Goal: Task Accomplishment & Management: Manage account settings

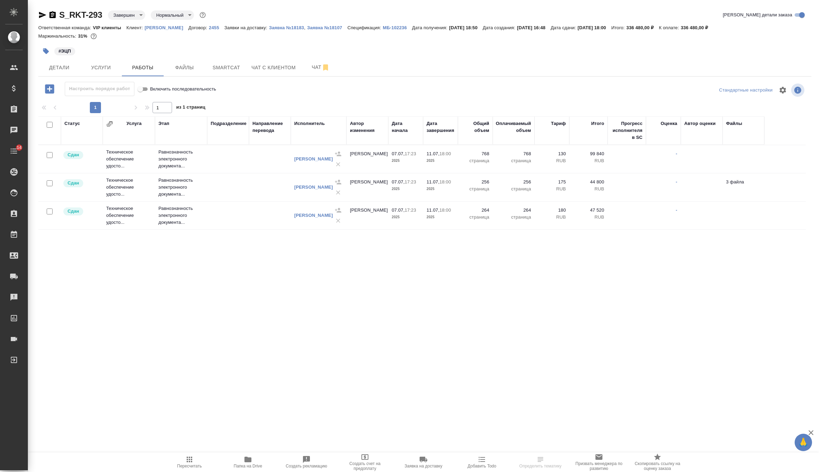
click at [586, 164] on p "RUB" at bounding box center [588, 160] width 31 height 7
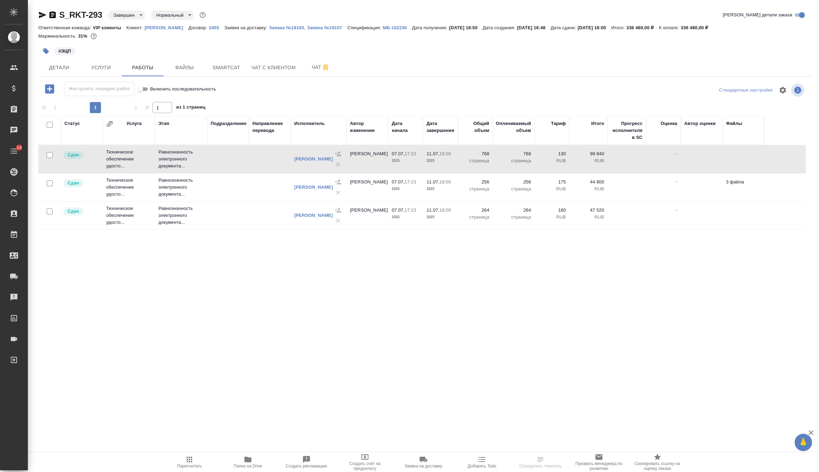
click at [586, 164] on p "RUB" at bounding box center [588, 160] width 31 height 7
click at [404, 192] on p "2025" at bounding box center [406, 188] width 28 height 7
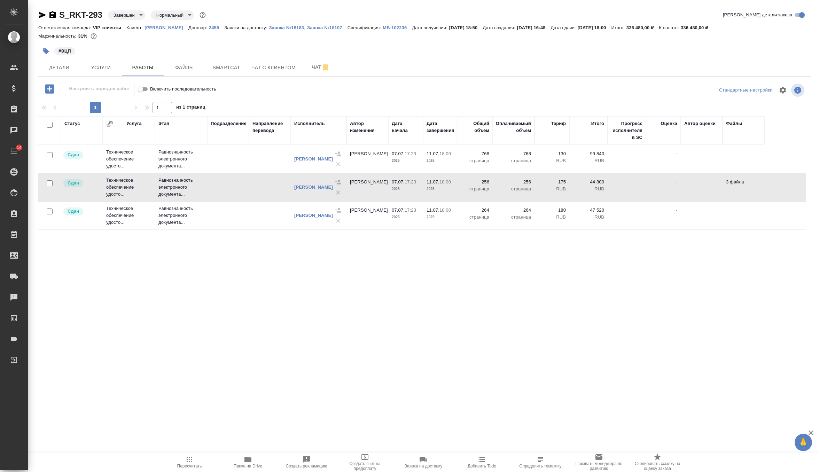
click at [404, 192] on p "2025" at bounding box center [406, 188] width 28 height 7
click at [39, 14] on icon "button" at bounding box center [42, 15] width 7 height 6
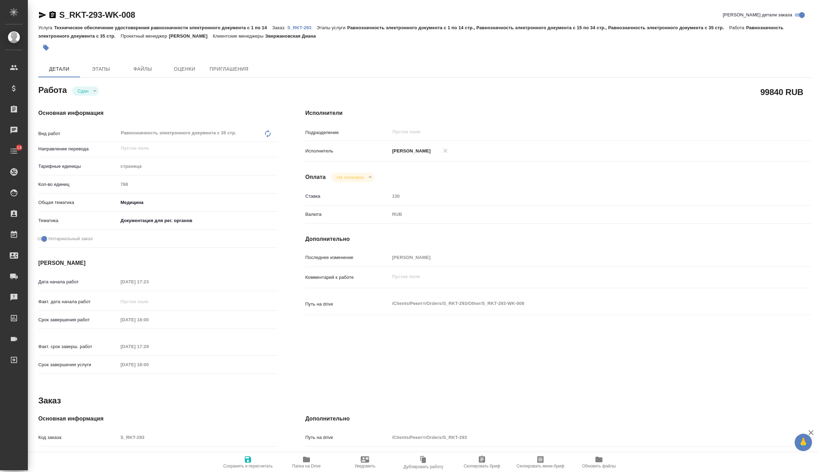
type textarea "x"
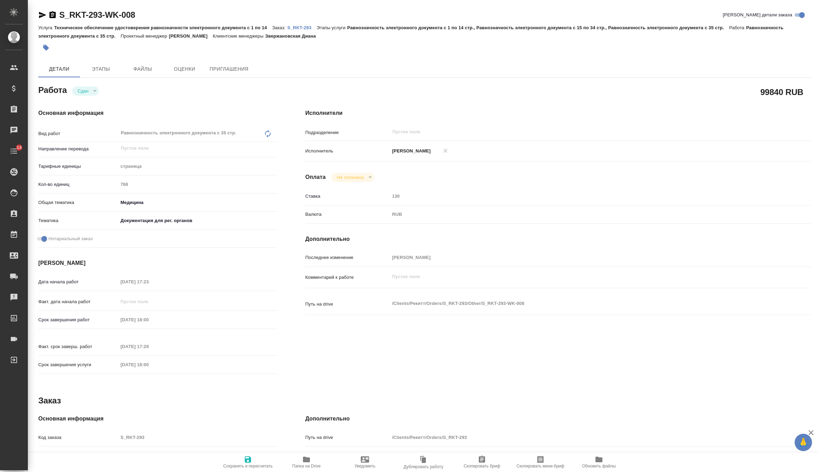
type textarea "x"
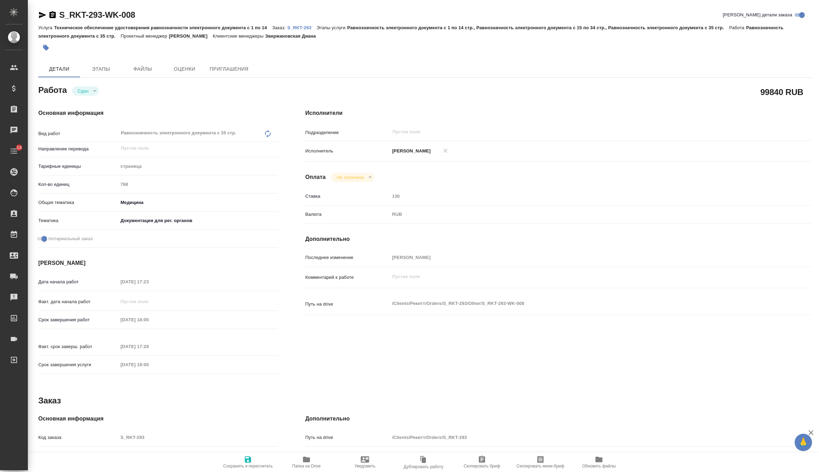
type textarea "x"
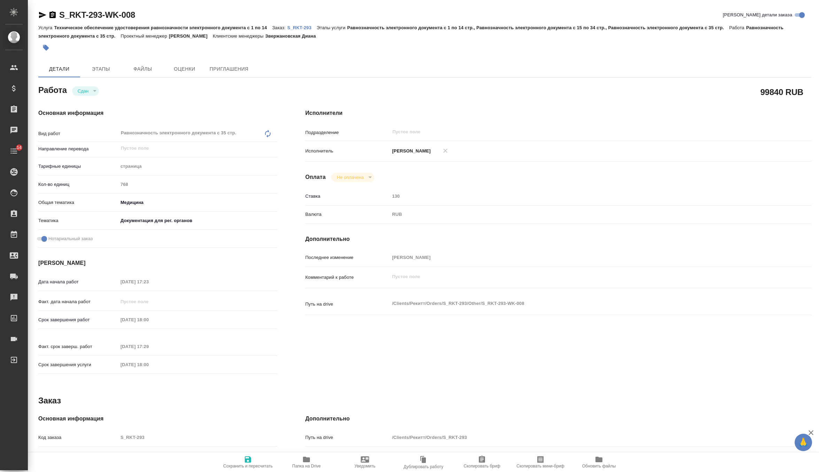
type textarea "x"
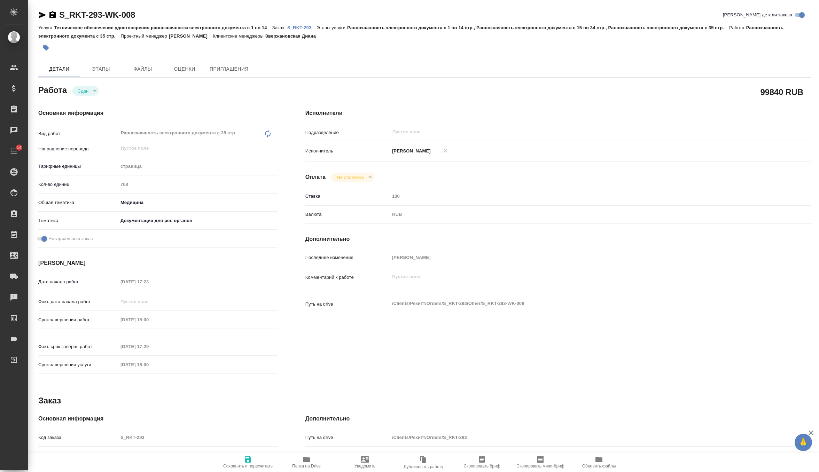
type textarea "x"
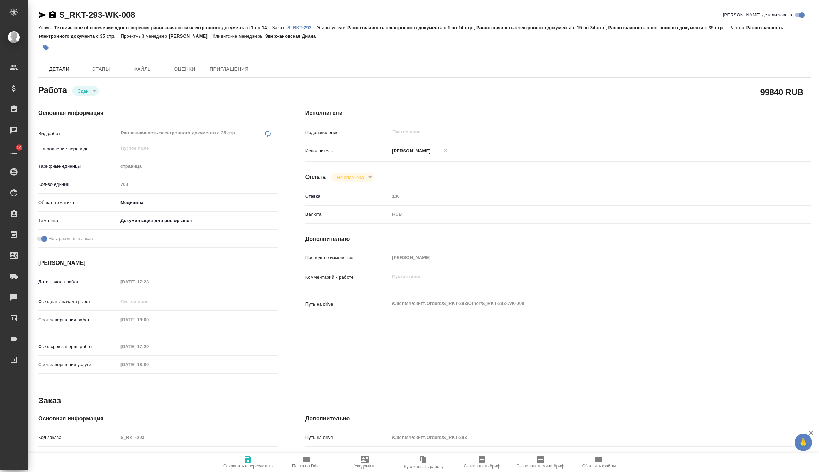
type textarea "x"
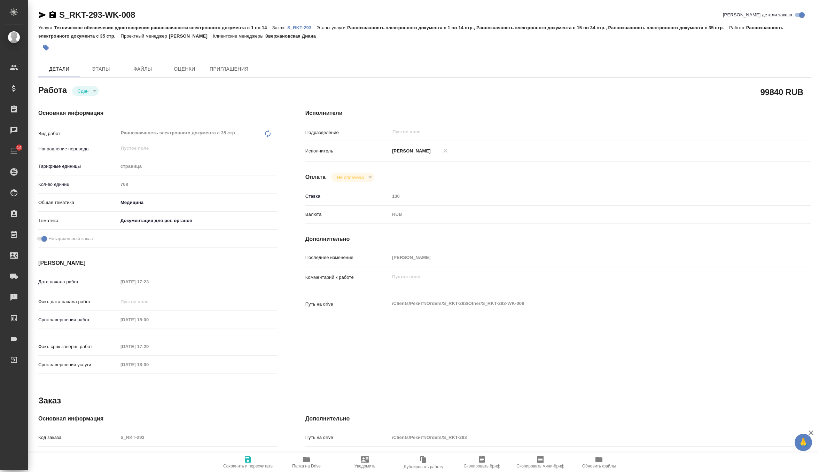
type textarea "x"
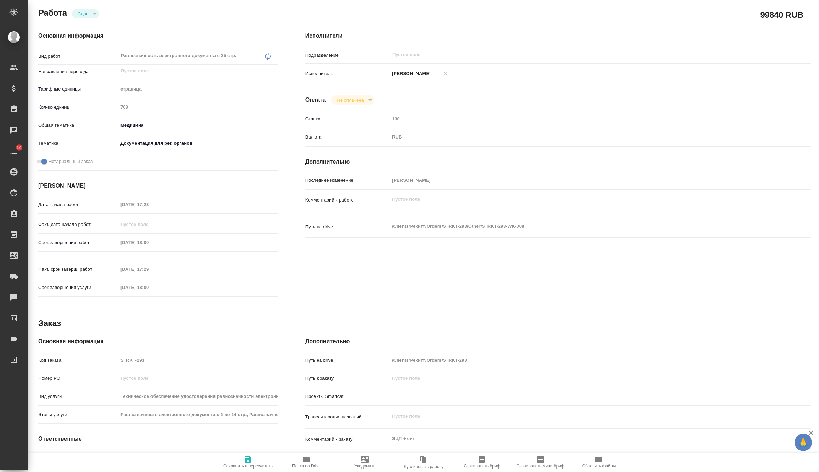
type textarea "x"
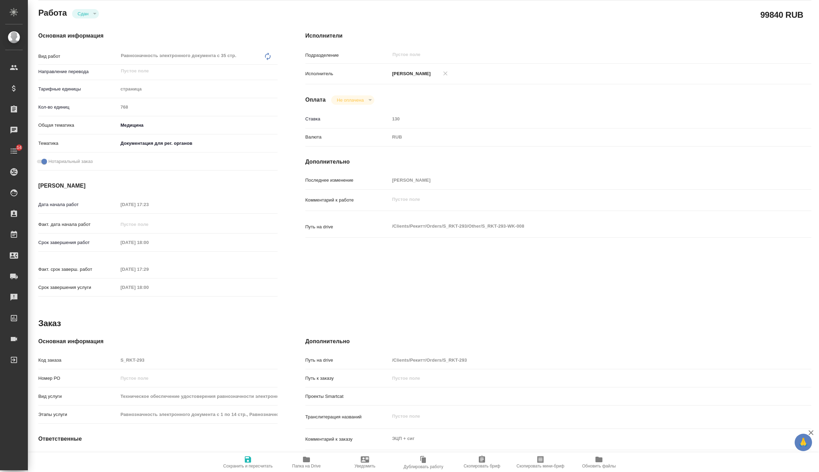
scroll to position [136, 0]
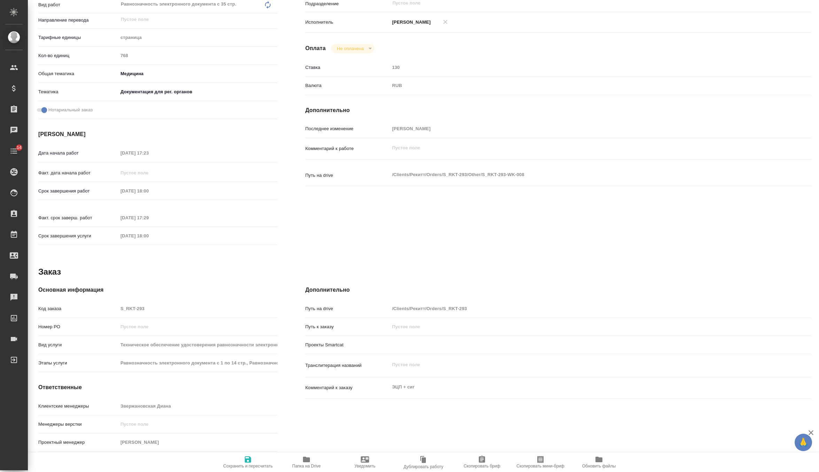
type textarea "x"
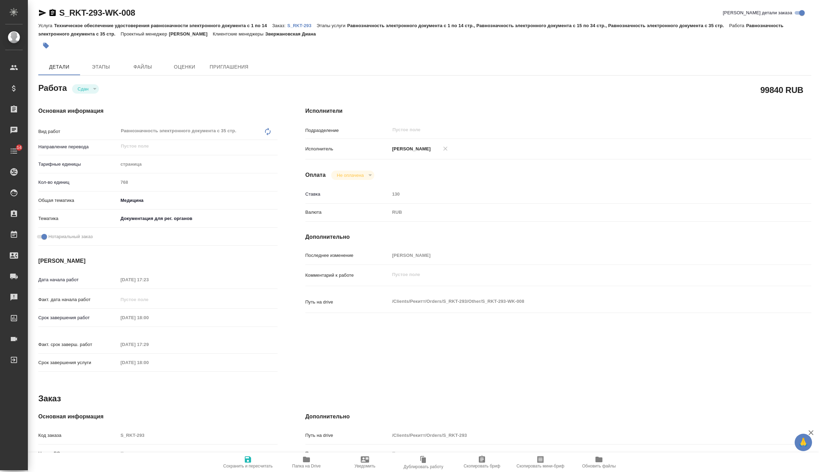
scroll to position [0, 0]
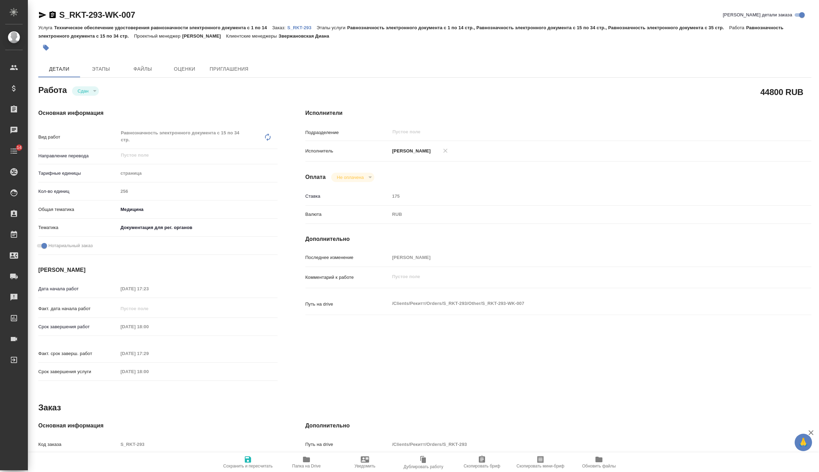
type textarea "x"
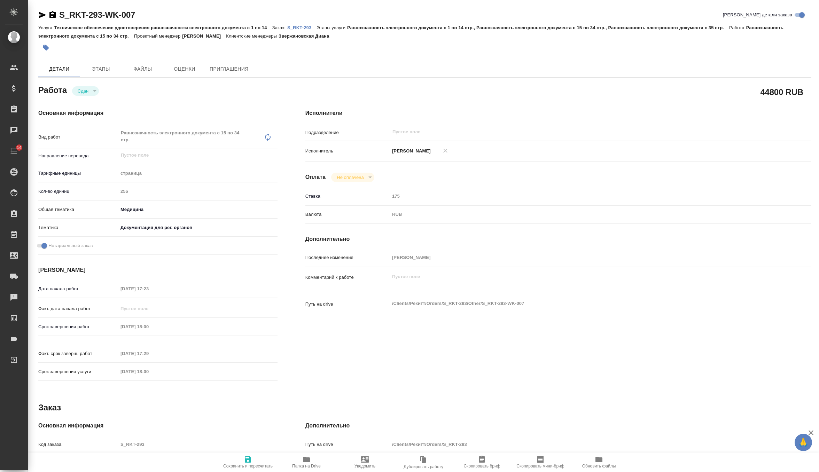
type textarea "x"
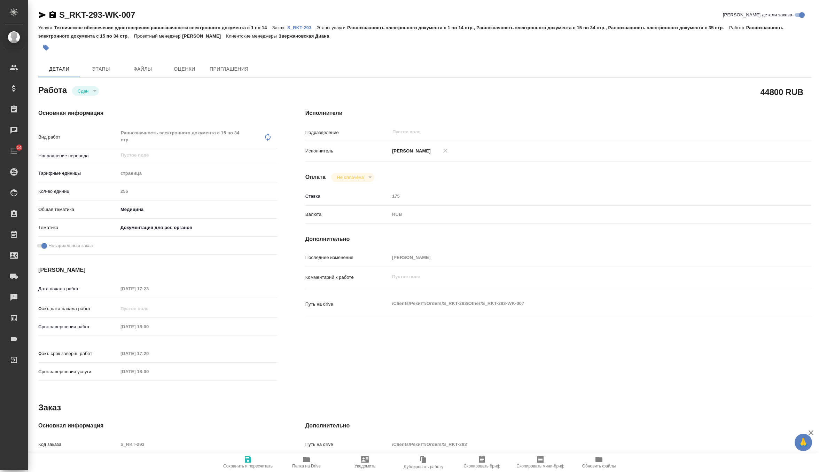
type textarea "x"
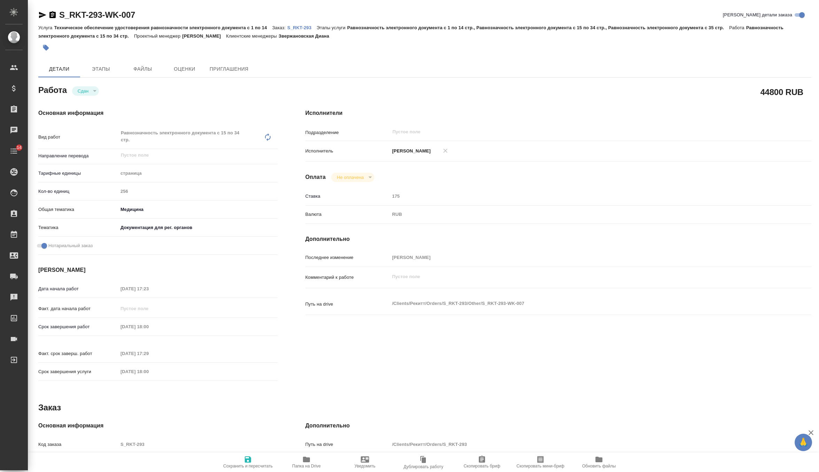
type textarea "x"
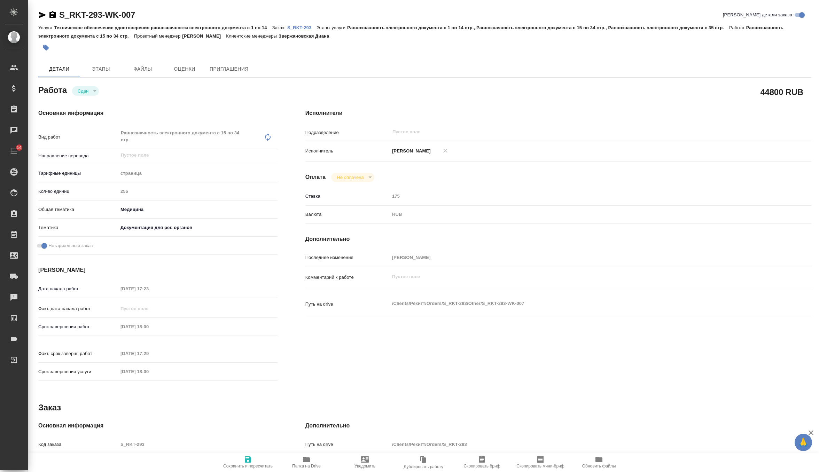
type textarea "x"
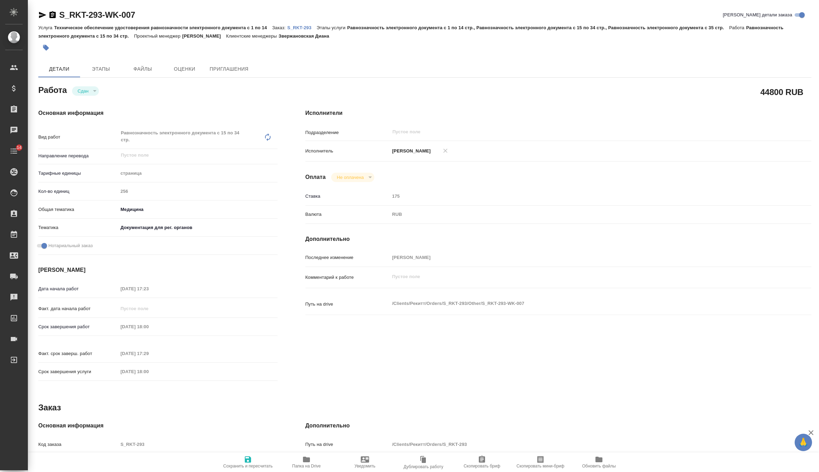
type textarea "x"
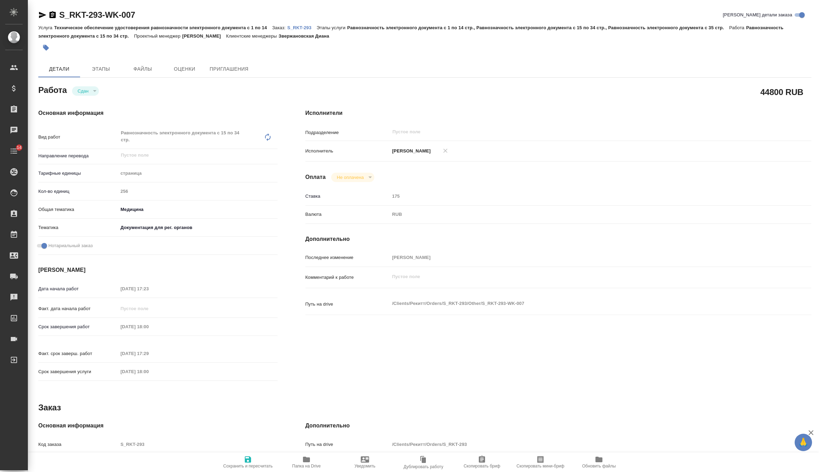
type textarea "x"
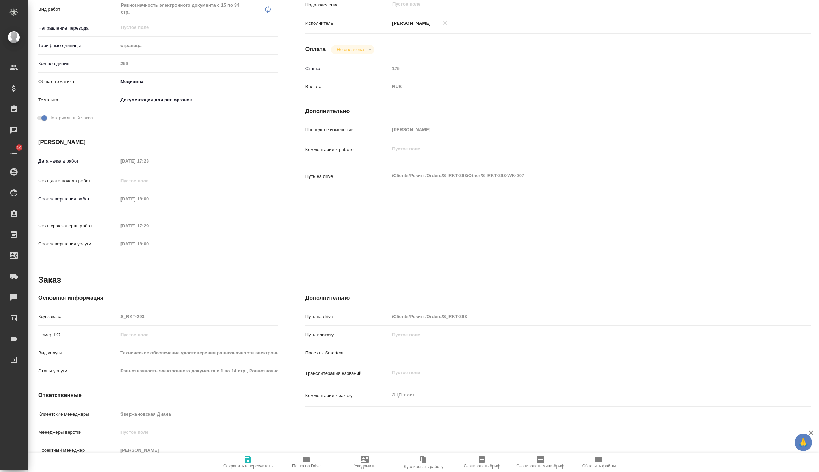
scroll to position [142, 0]
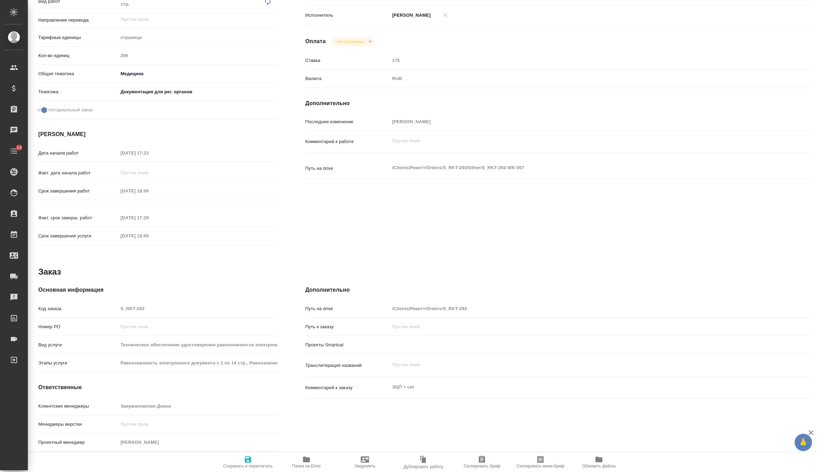
type textarea "x"
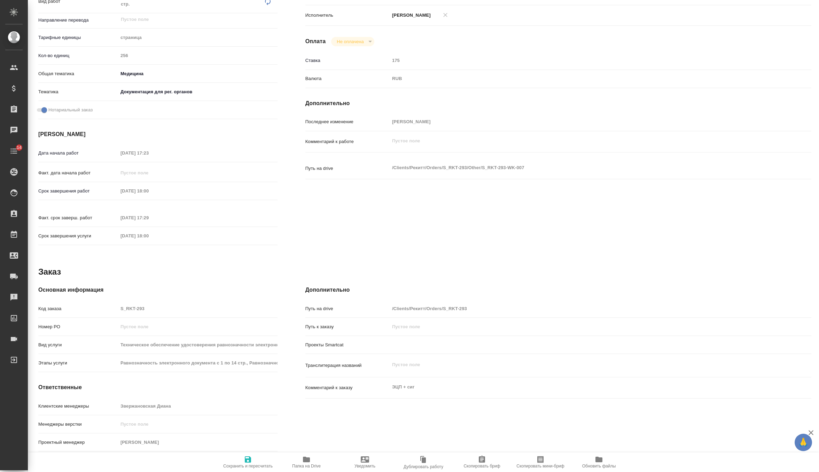
scroll to position [0, 0]
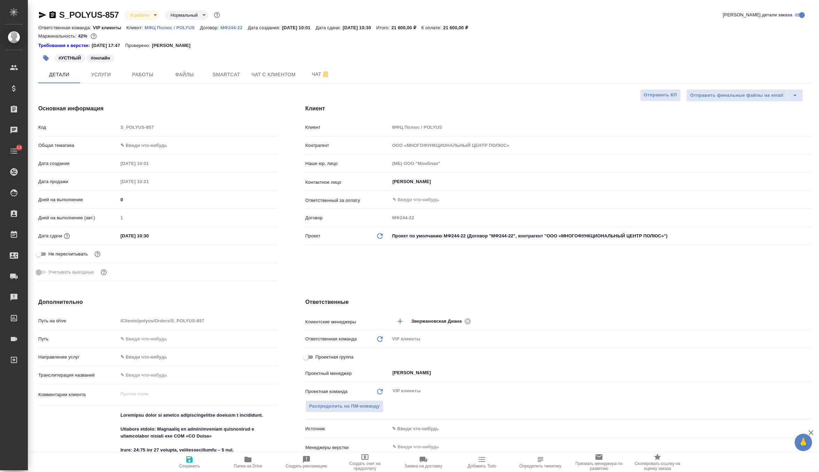
select select "RU"
click at [152, 77] on span "Работы" at bounding box center [142, 74] width 33 height 9
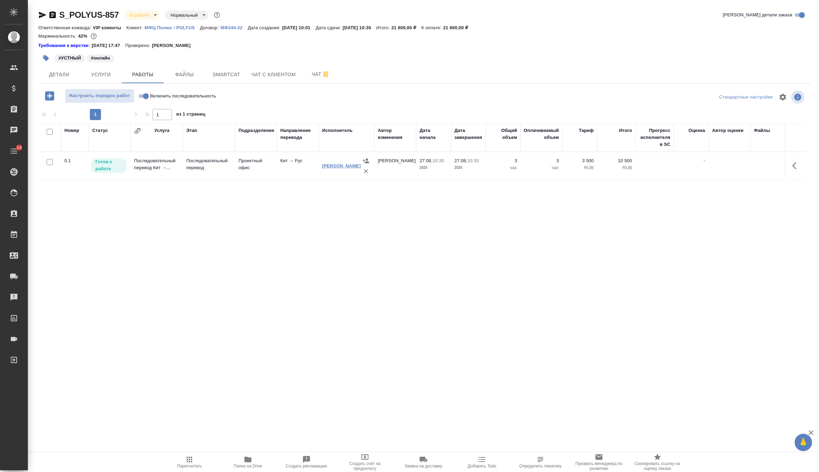
click at [333, 168] on link "[PERSON_NAME]" at bounding box center [341, 165] width 39 height 5
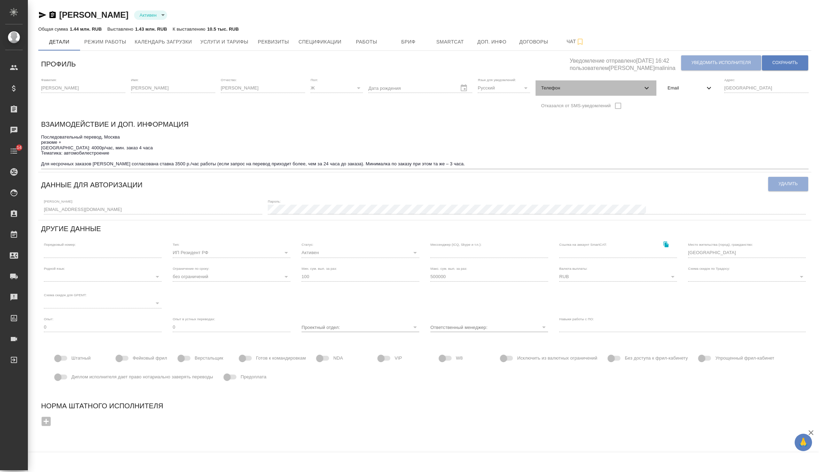
click at [587, 86] on span "Телефон" at bounding box center [591, 88] width 101 height 7
select select "RU"
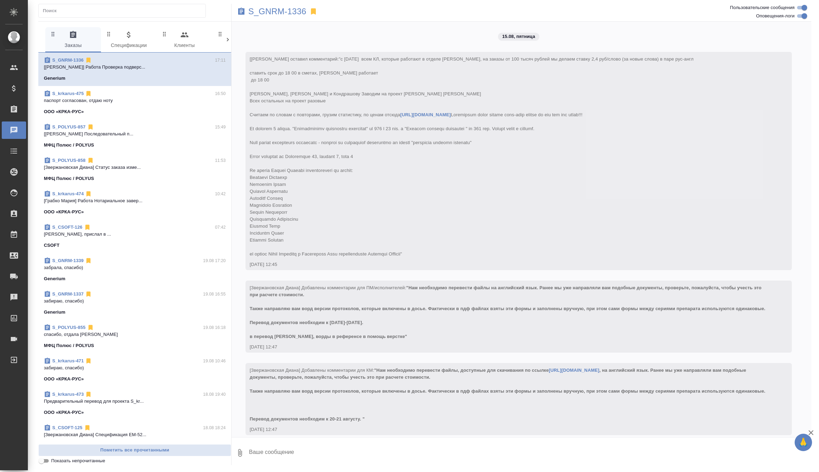
scroll to position [8040, 0]
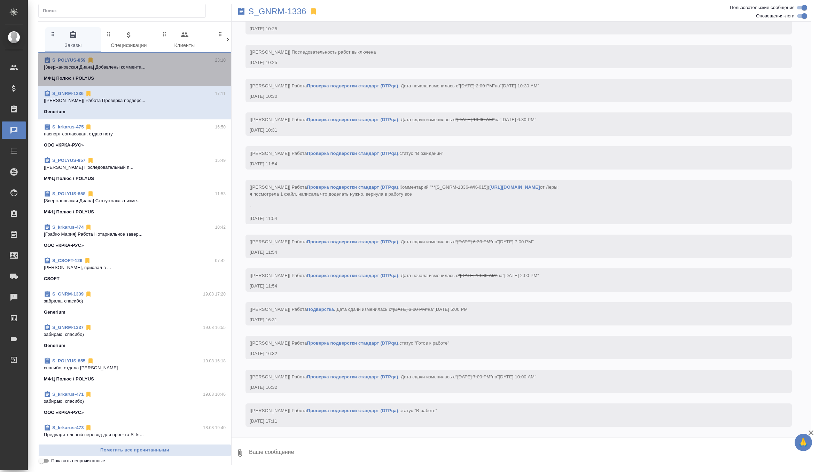
click at [142, 72] on span "S_POLYUS-859 23:10 [[PERSON_NAME]] Добавлены коммента... МФЦ Полюс / POLYUS" at bounding box center [135, 69] width 182 height 25
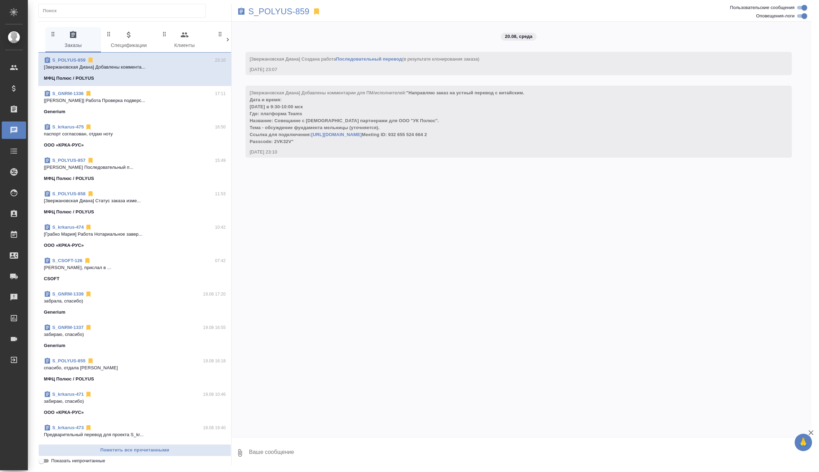
scroll to position [0, 0]
click at [139, 167] on p "[Грабко Мария] Работа Последовательный п..." at bounding box center [135, 167] width 182 height 7
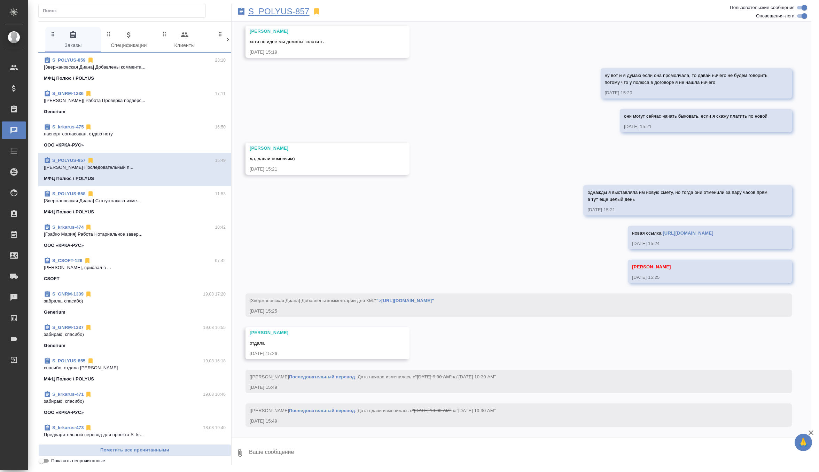
scroll to position [1580, 0]
click at [277, 12] on p "S_POLYUS-857" at bounding box center [278, 11] width 61 height 7
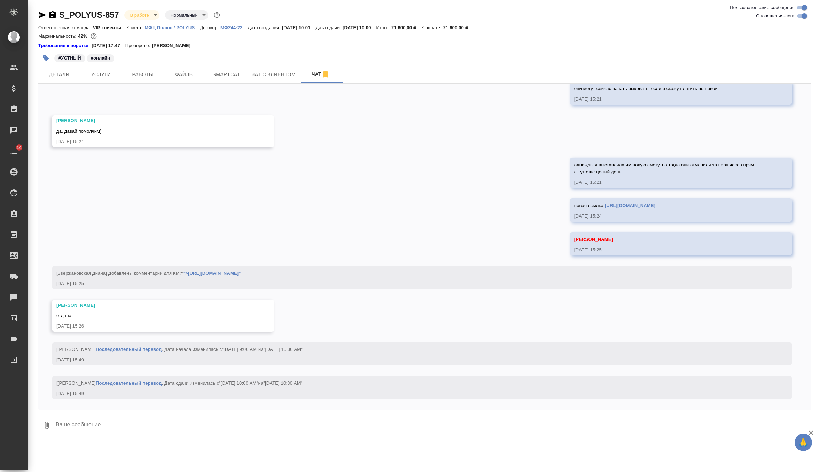
scroll to position [1638, 0]
click at [180, 25] on p "МФЦ Полюс / POLYUS" at bounding box center [171, 27] width 55 height 5
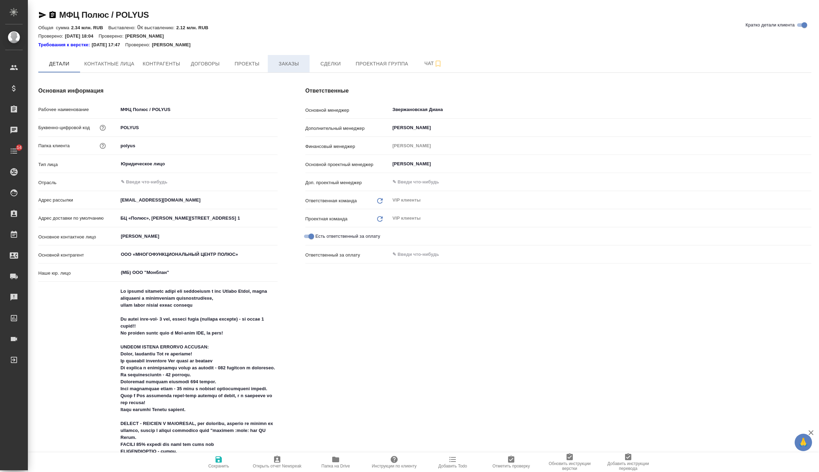
click at [304, 66] on span "Заказы" at bounding box center [288, 64] width 33 height 9
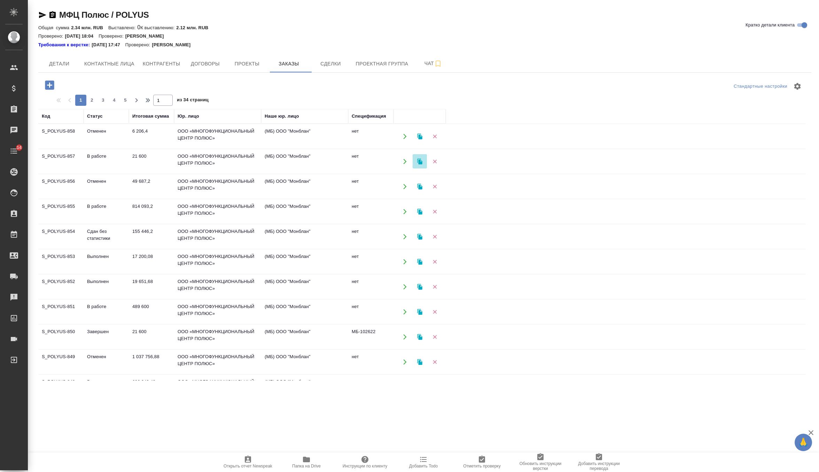
click at [417, 163] on icon "button" at bounding box center [420, 161] width 6 height 6
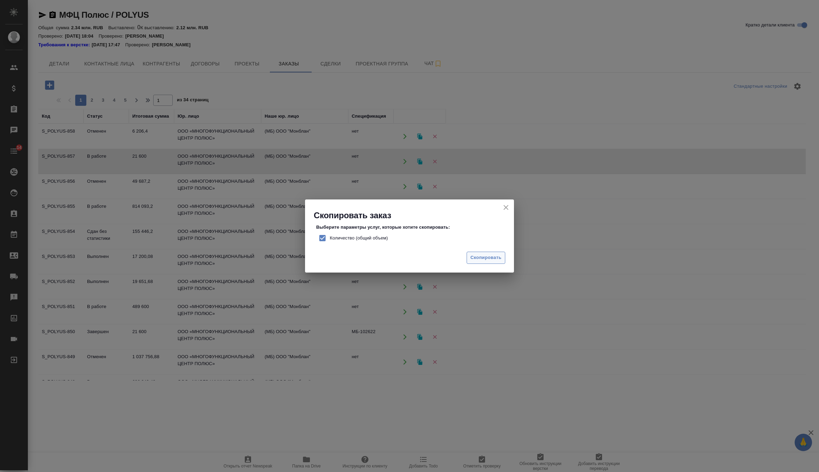
click at [482, 259] on span "Скопировать" at bounding box center [485, 258] width 31 height 8
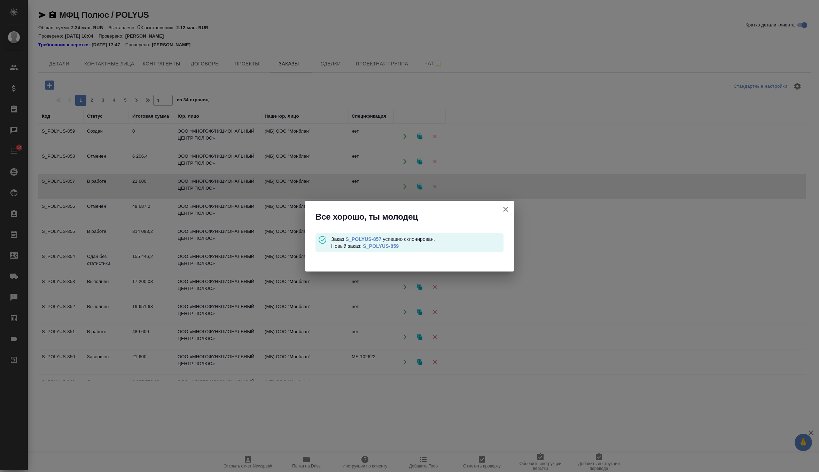
click at [391, 248] on link "S_POLYUS-859" at bounding box center [381, 246] width 36 height 6
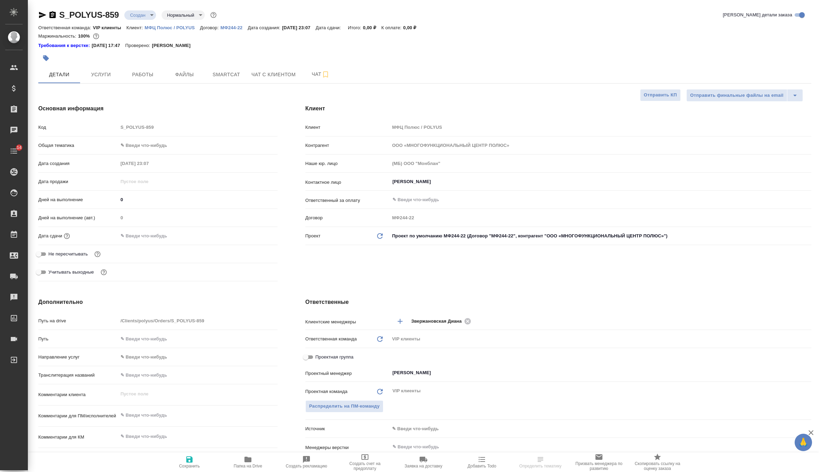
select select "RU"
click at [406, 377] on div "[PERSON_NAME] ​" at bounding box center [599, 372] width 421 height 13
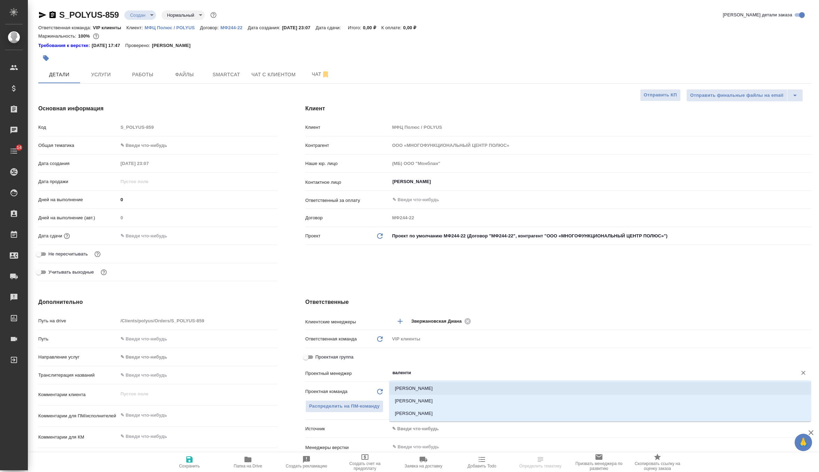
click at [425, 391] on li "[PERSON_NAME]" at bounding box center [599, 388] width 421 height 13
type input "[PERSON_NAME]"
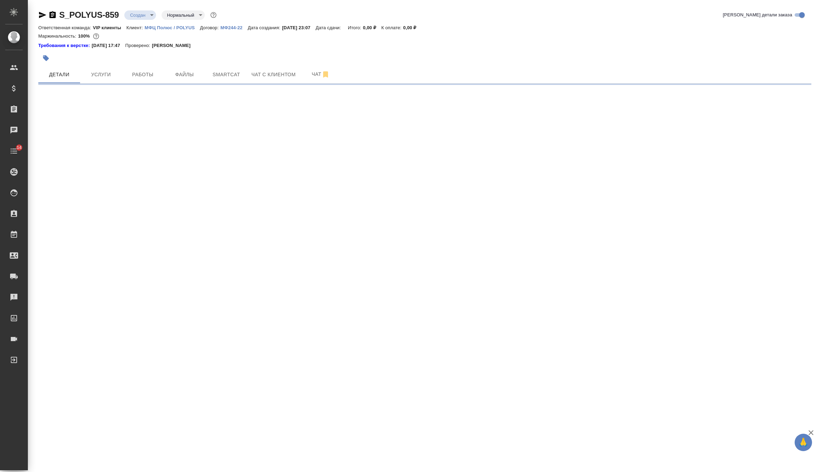
select select "RU"
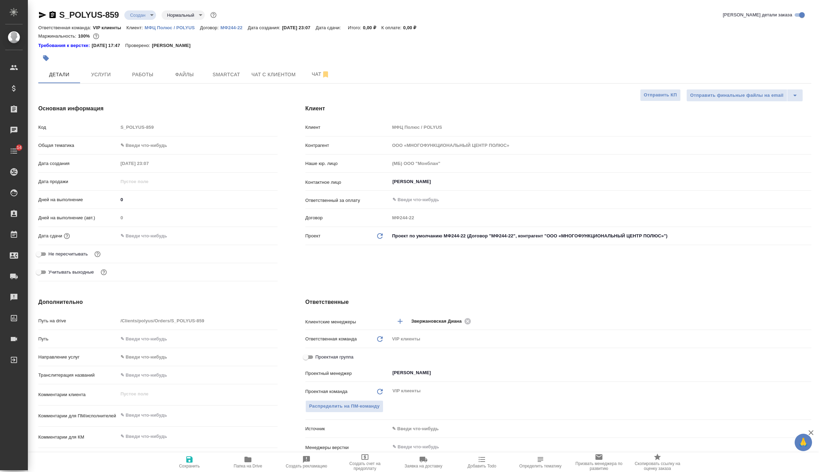
type textarea "x"
click at [420, 375] on input "[PERSON_NAME]" at bounding box center [589, 373] width 394 height 8
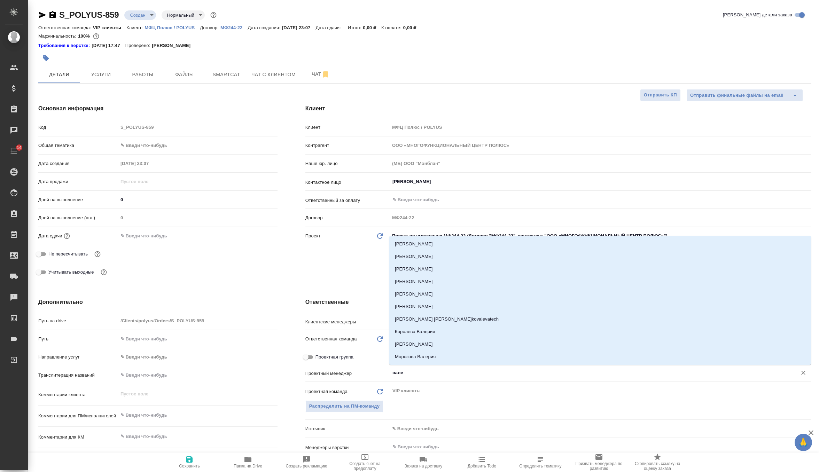
type input "вален"
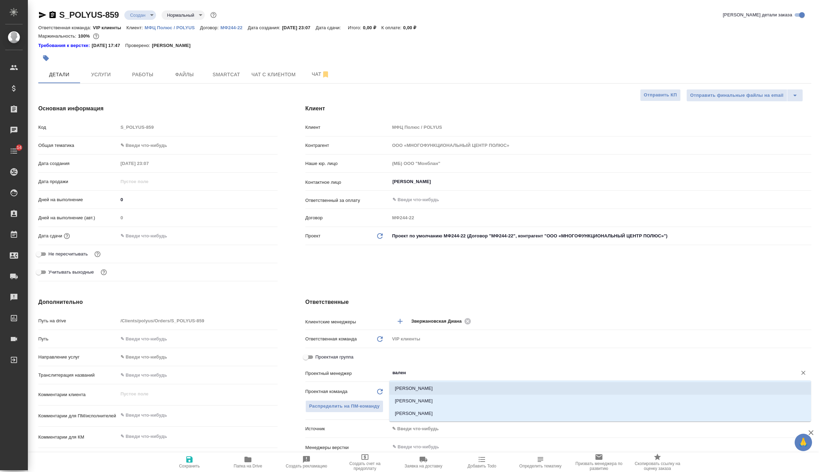
click at [426, 388] on li "Горшкова Валентина" at bounding box center [599, 388] width 421 height 13
type textarea "x"
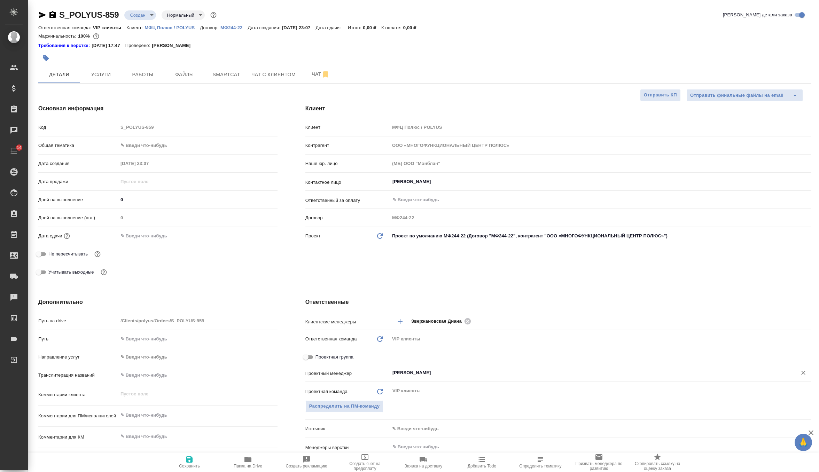
type input "Горшкова Валентина"
click at [185, 460] on icon "button" at bounding box center [189, 459] width 8 height 8
type textarea "x"
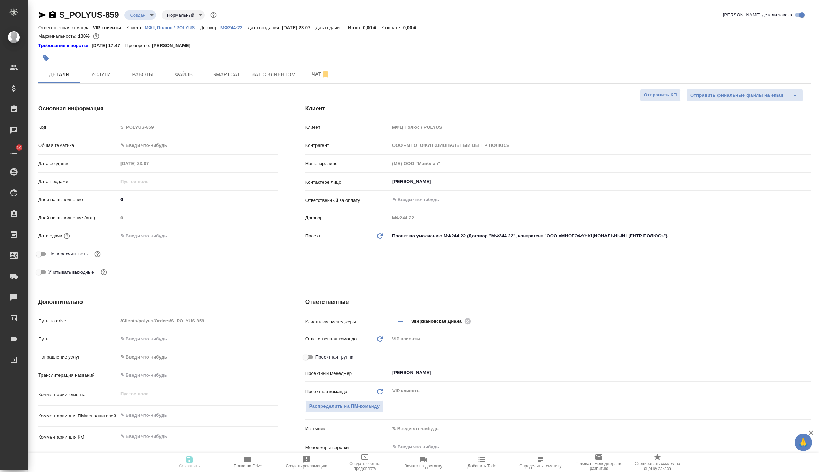
type textarea "x"
click at [156, 237] on div ".cls-1 fill:#fff; AWATERA Zverzhanovskaya Diana Клиенты Спецификации Заказы 0 Ч…" at bounding box center [409, 236] width 819 height 472
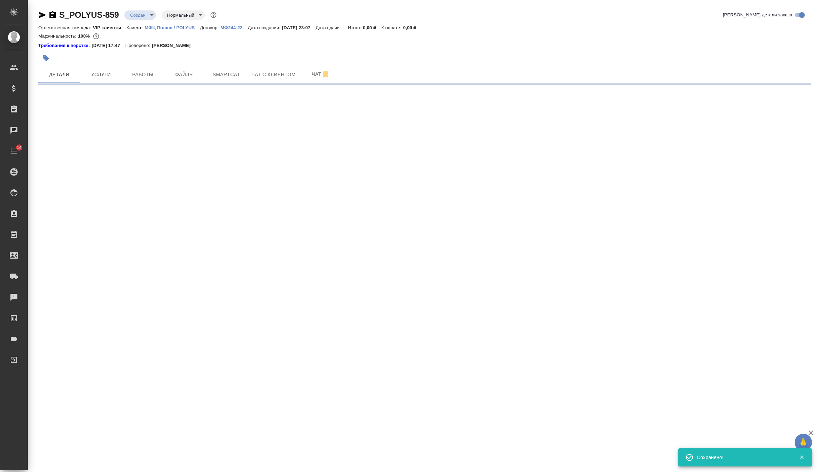
select select "RU"
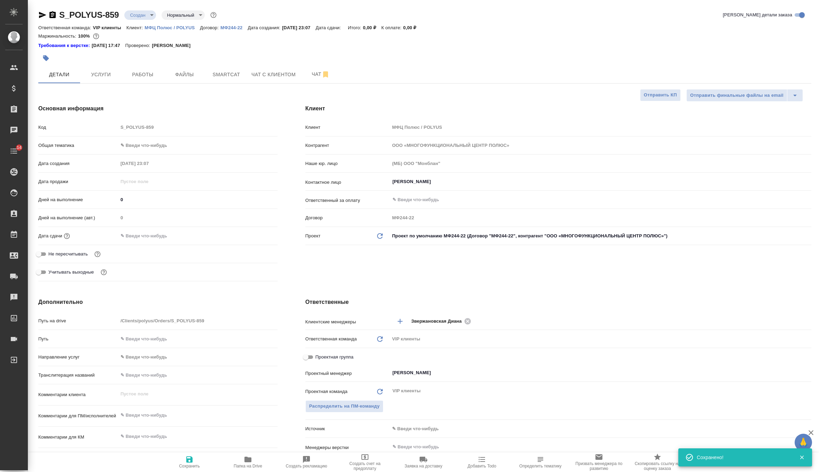
type textarea "x"
click at [156, 236] on input "text" at bounding box center [148, 236] width 61 height 10
click at [259, 240] on div at bounding box center [197, 236] width 159 height 10
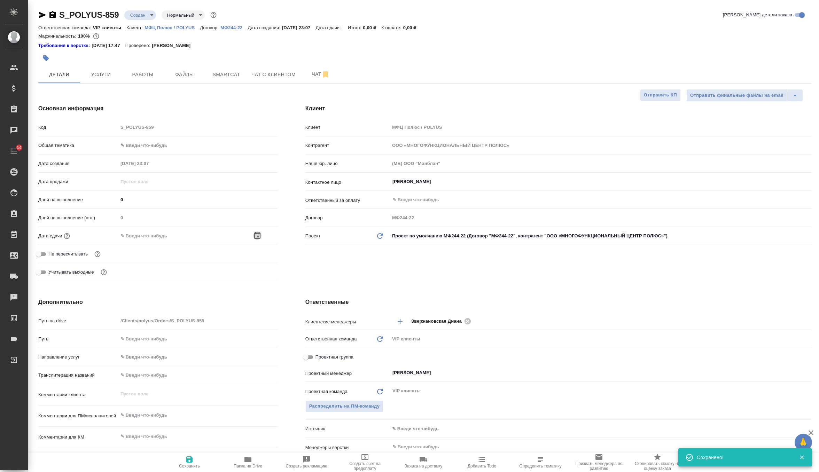
click at [257, 235] on icon "button" at bounding box center [257, 235] width 6 height 7
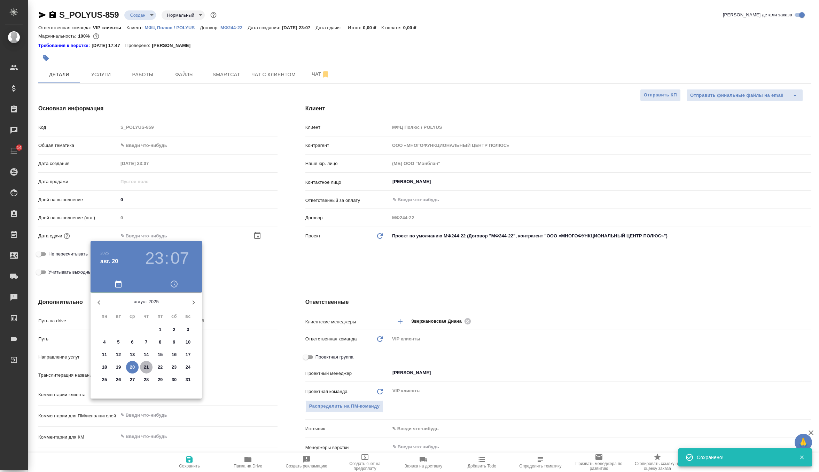
click at [144, 367] on p "21" at bounding box center [146, 367] width 5 height 7
type input "21.08.2025 23:07"
type textarea "x"
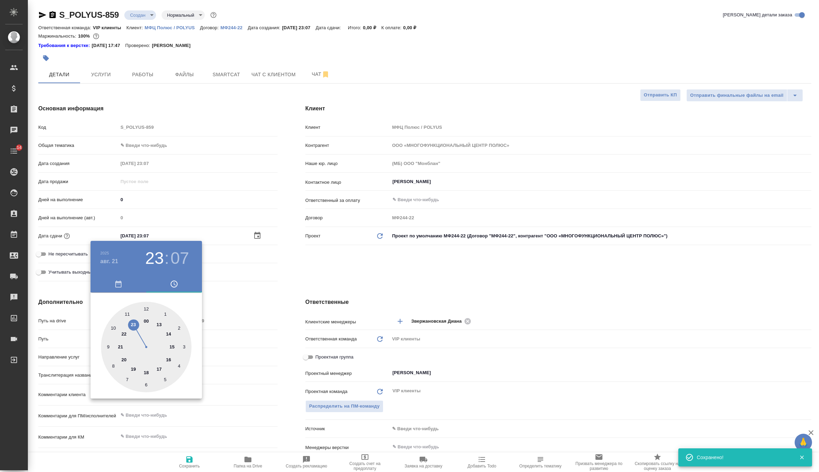
click at [105, 345] on div at bounding box center [146, 347] width 90 height 90
type input "21.08.2025 09:07"
type textarea "x"
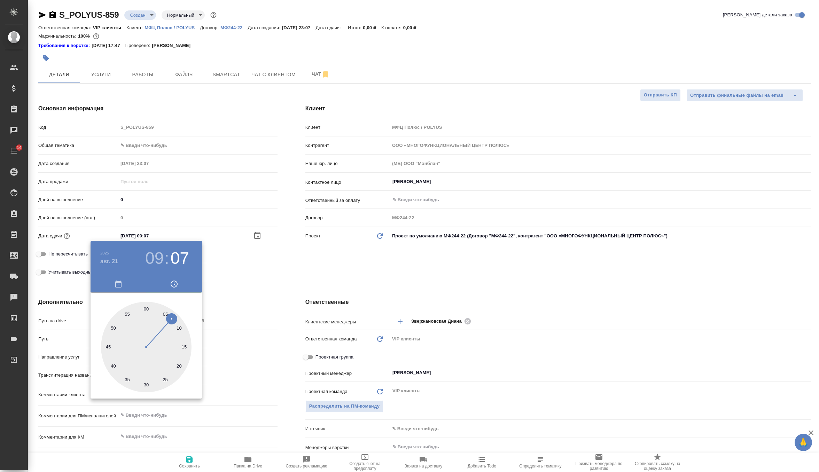
type input "21.08.2025 09:30"
type textarea "x"
click at [145, 384] on div at bounding box center [146, 347] width 90 height 90
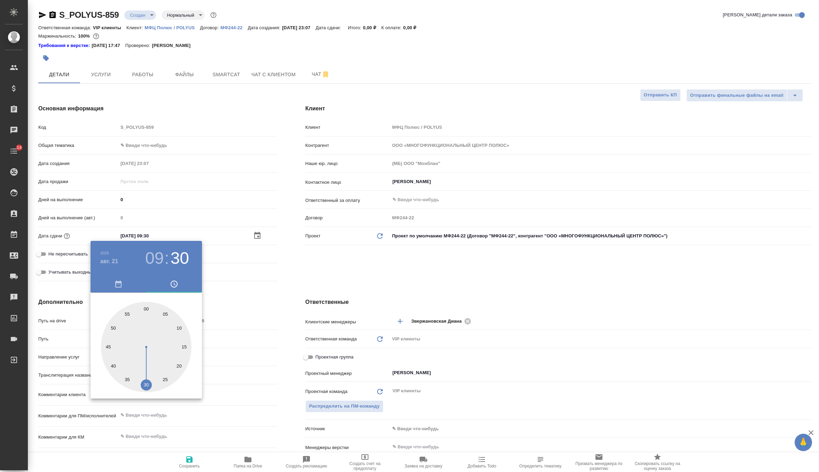
type textarea "x"
type input "21.08.2025 09:00"
type textarea "x"
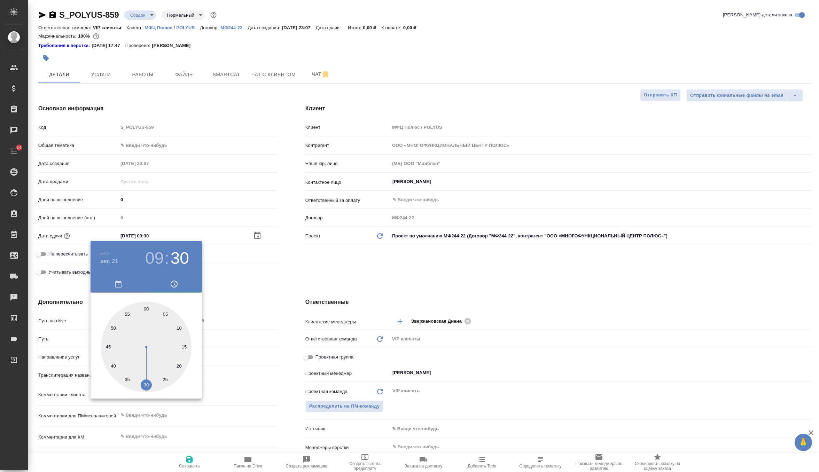
type textarea "x"
click at [146, 312] on div at bounding box center [146, 347] width 90 height 90
type textarea "x"
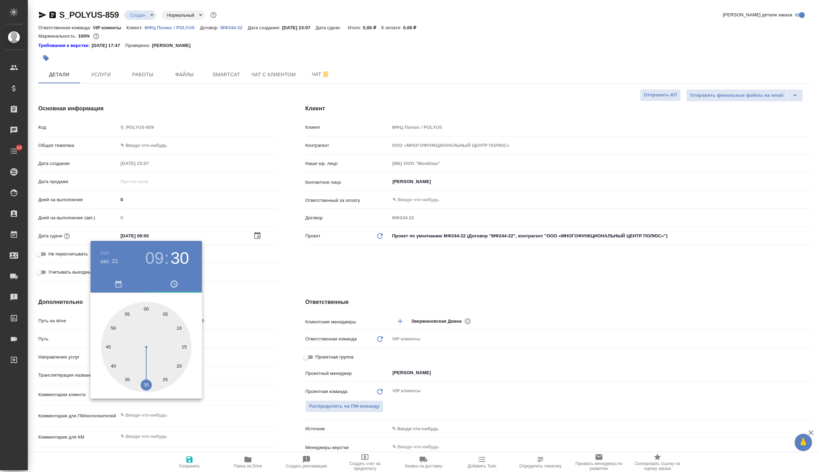
type textarea "x"
type input "21.08.2025 09:30"
type textarea "x"
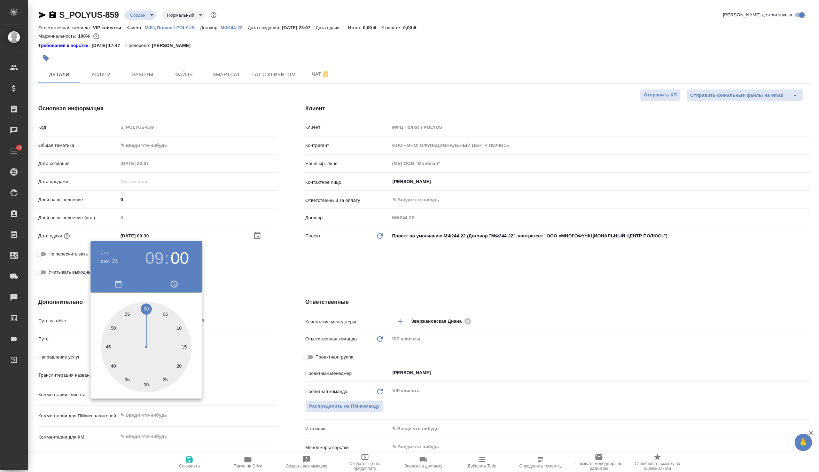
click at [145, 382] on div at bounding box center [146, 347] width 90 height 90
type textarea "x"
click at [185, 459] on div at bounding box center [409, 236] width 819 height 472
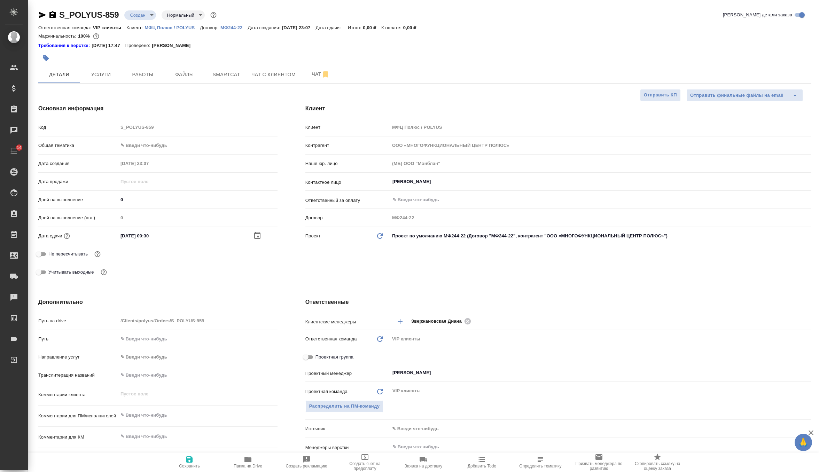
click at [191, 461] on icon "button" at bounding box center [189, 459] width 6 height 6
type textarea "x"
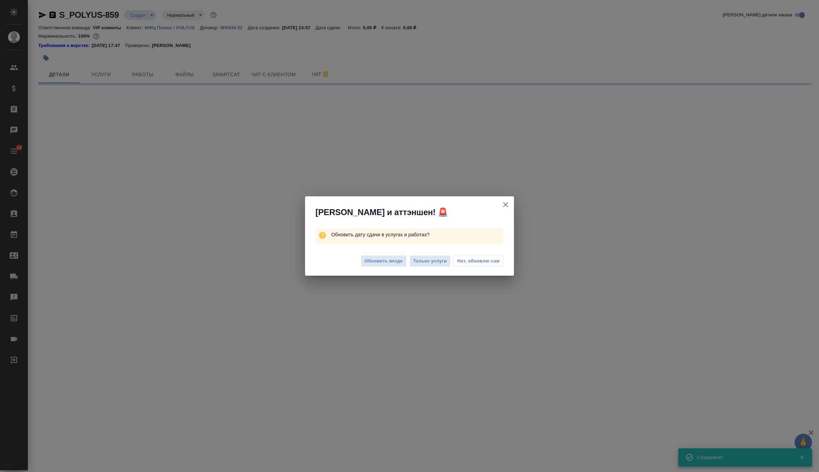
select select "RU"
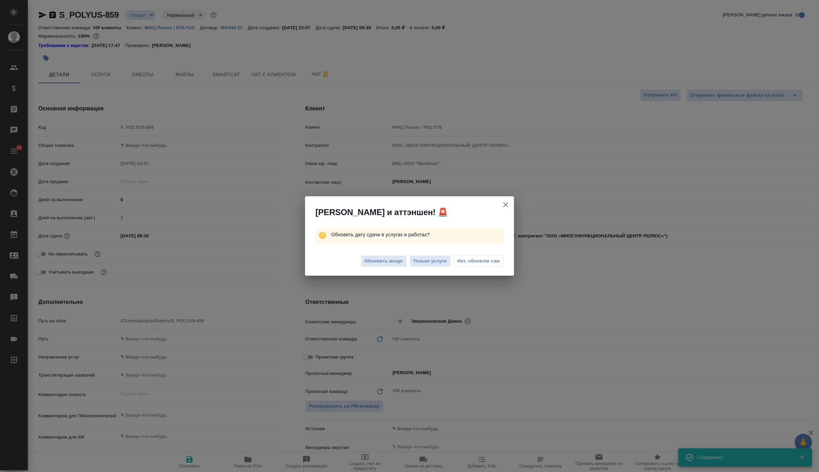
type textarea "x"
click at [386, 257] on span "Обновить везде" at bounding box center [383, 261] width 38 height 8
type textarea "x"
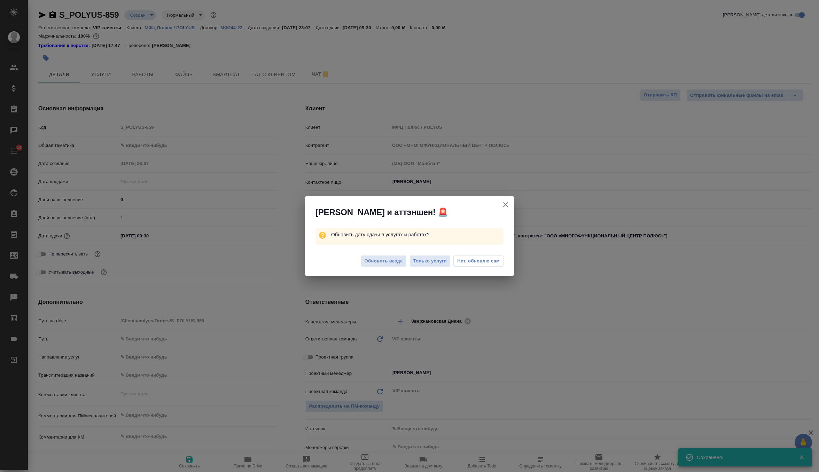
type textarea "x"
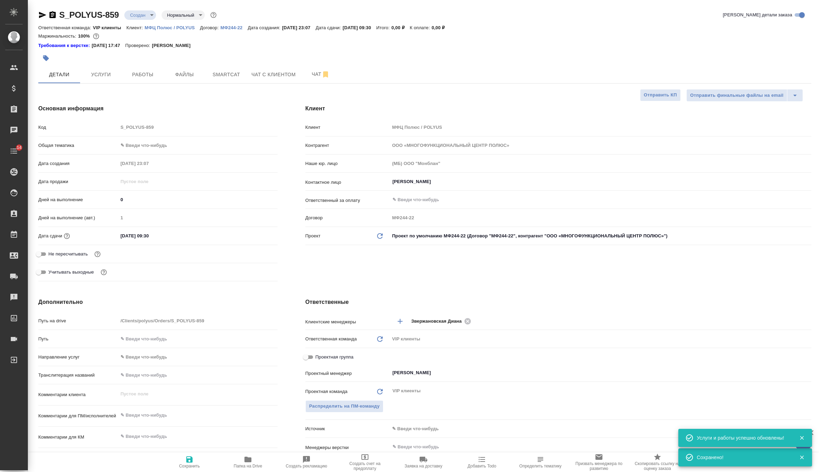
click at [50, 58] on button "button" at bounding box center [45, 57] width 15 height 15
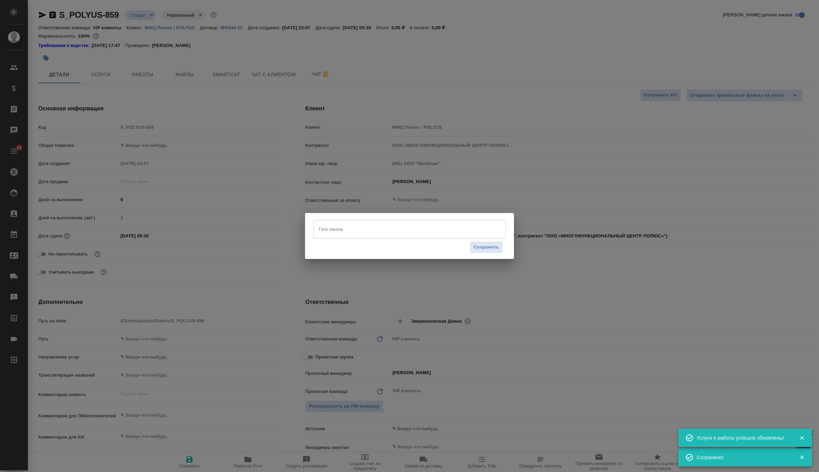
click at [349, 229] on input "Тэги заказа" at bounding box center [402, 229] width 173 height 12
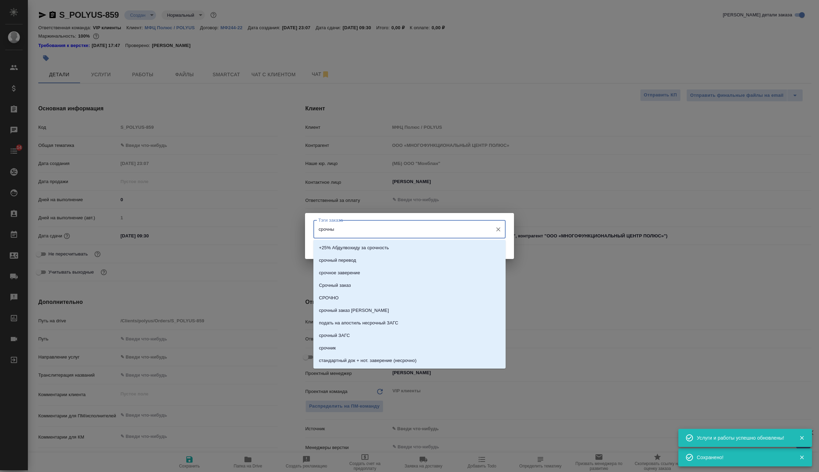
type input "срочный"
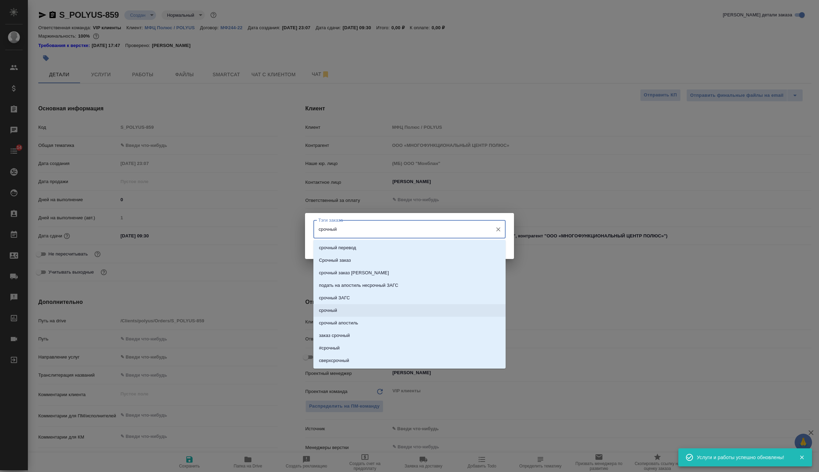
click at [347, 308] on li "срочный" at bounding box center [409, 310] width 192 height 13
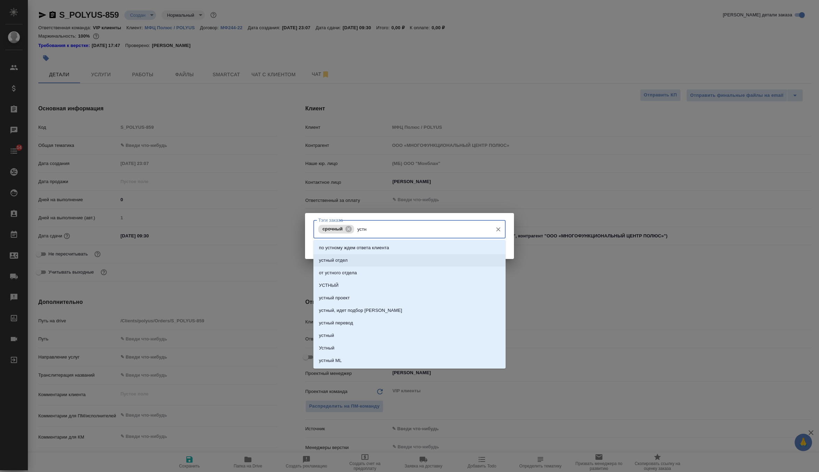
type input "устны"
click at [355, 265] on li "УСТНЫЙ" at bounding box center [409, 260] width 192 height 13
type input "онла"
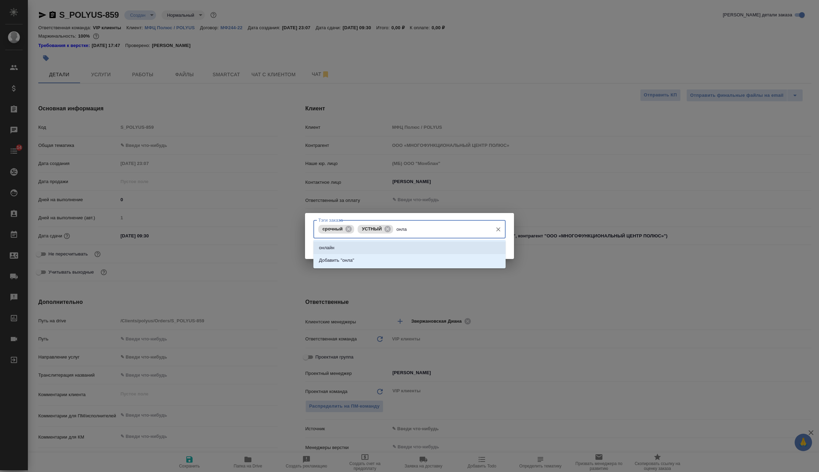
click at [382, 245] on li "онлайн" at bounding box center [409, 248] width 192 height 13
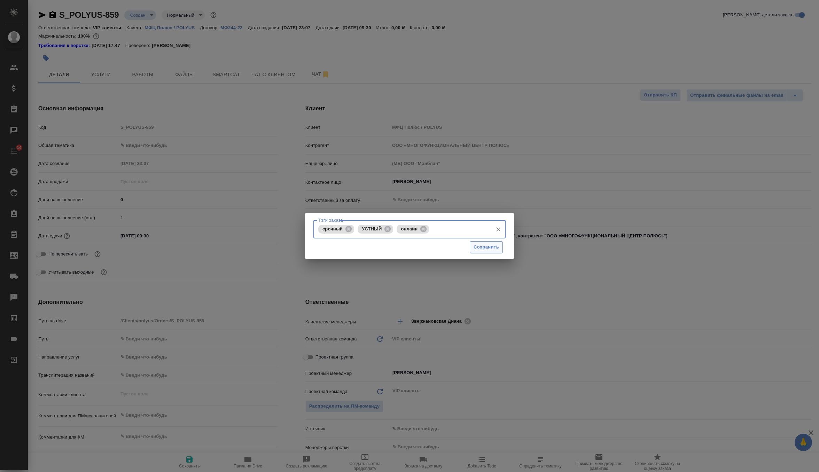
click at [490, 251] on span "Сохранить" at bounding box center [485, 247] width 25 height 8
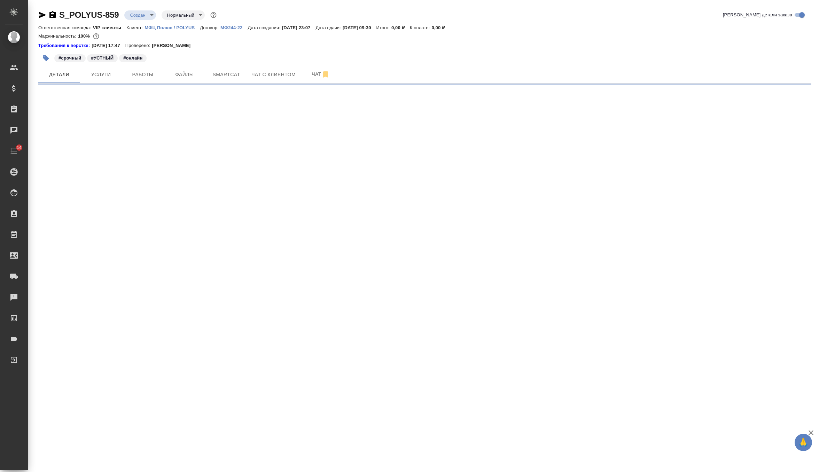
select select "RU"
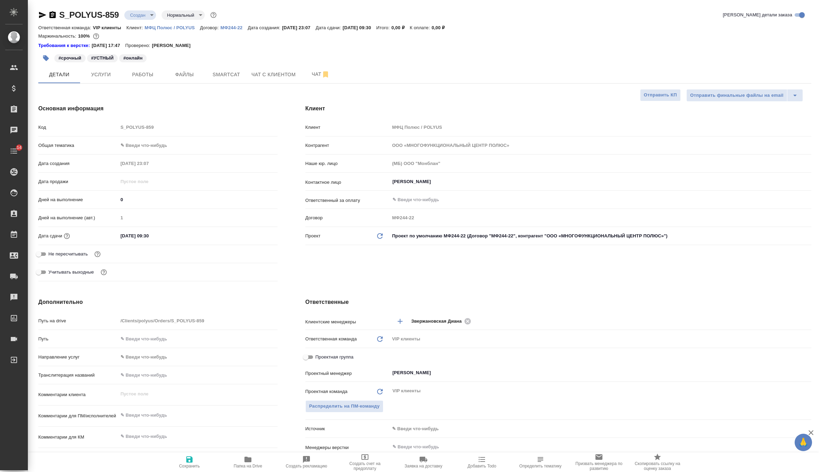
type textarea "x"
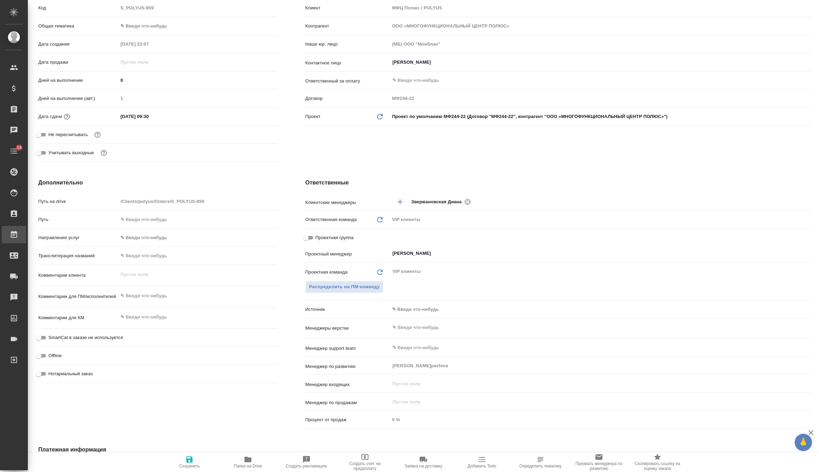
scroll to position [122, 0]
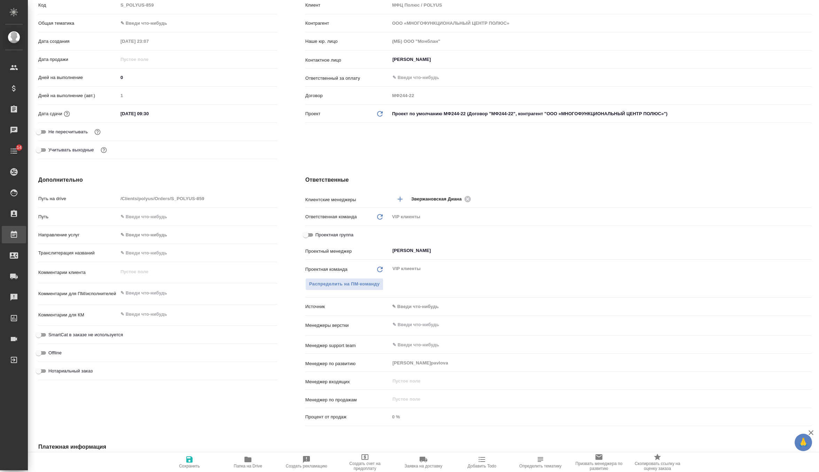
type textarea "x"
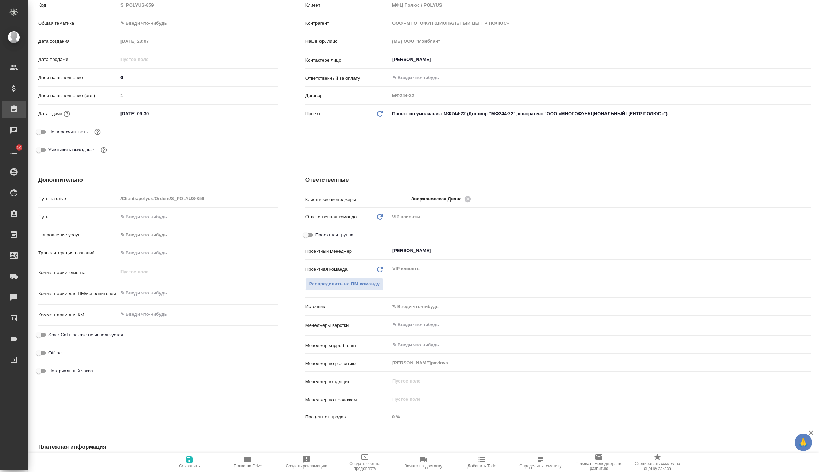
type textarea "x"
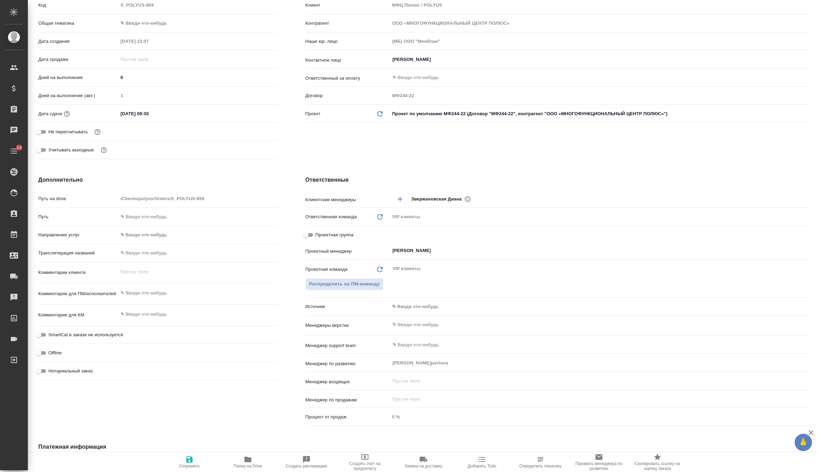
type textarea "x"
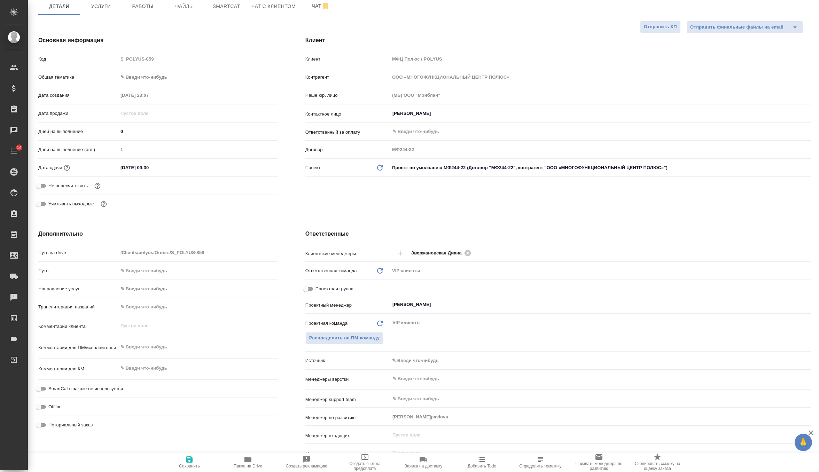
scroll to position [0, 0]
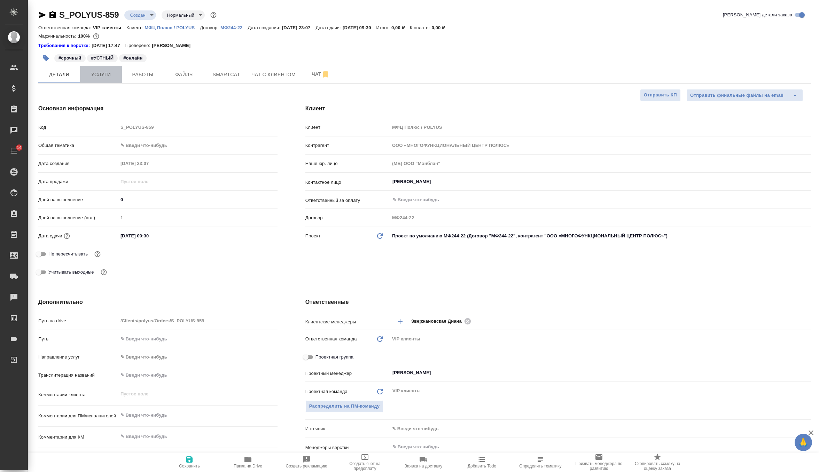
click at [106, 75] on span "Услуги" at bounding box center [100, 74] width 33 height 9
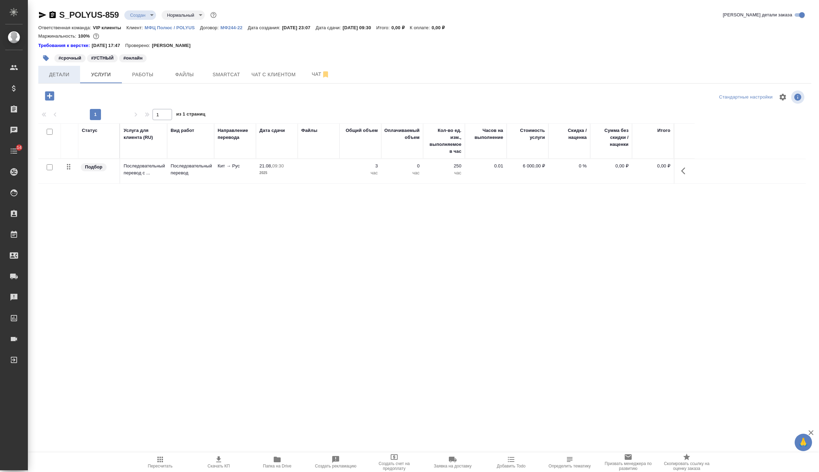
click at [60, 77] on span "Детали" at bounding box center [58, 74] width 33 height 9
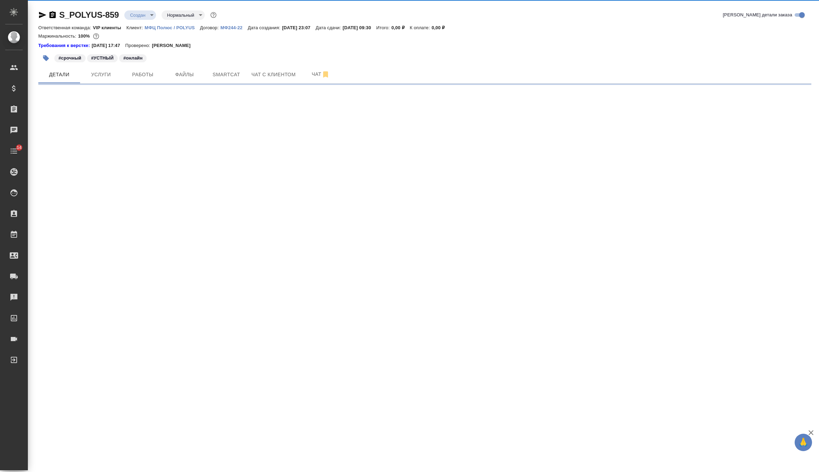
select select "RU"
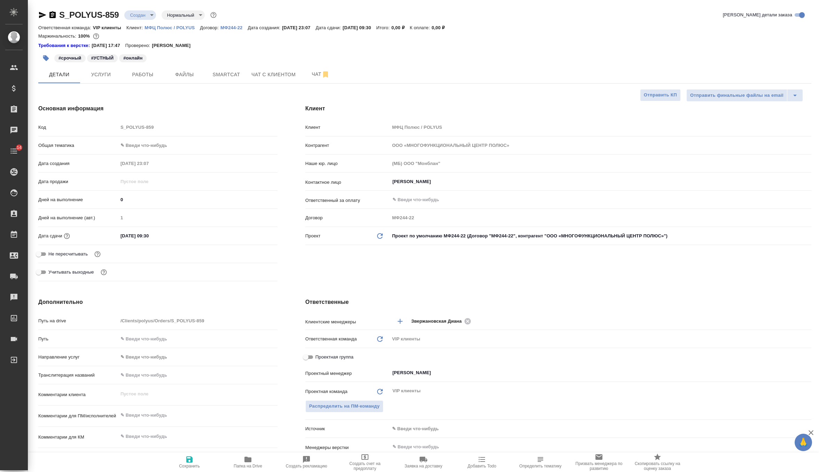
type textarea "x"
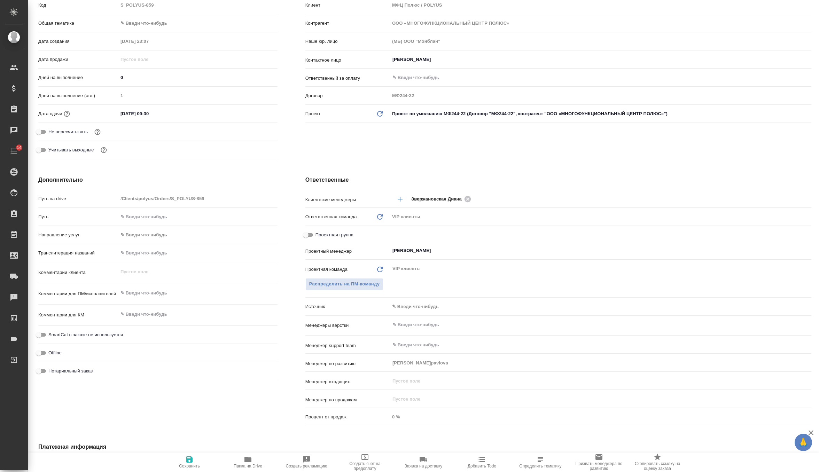
scroll to position [159, 0]
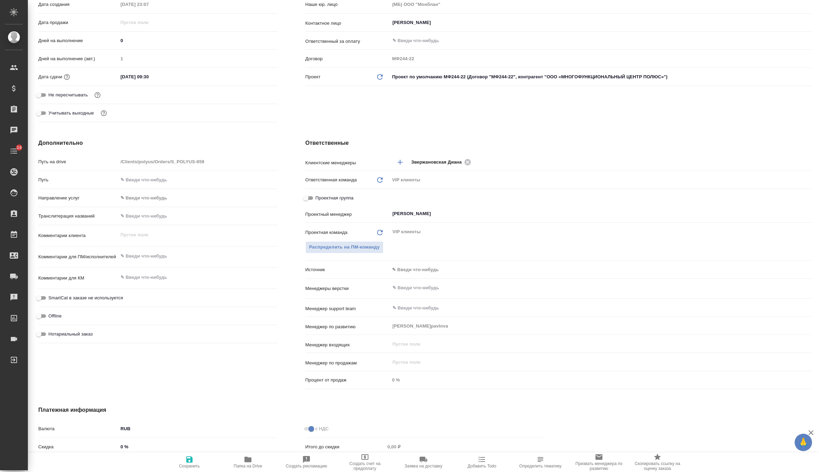
type textarea "x"
click at [152, 260] on textarea at bounding box center [197, 256] width 159 height 12
paste textarea "Направляю заказ на устный перевод с китайским. Дата и время: Завтра в 9:30-10:0…"
type textarea "x"
type textarea "Направляю заказ на устный перевод с китайским. Дата и время: Завтра в 9:30-10:0…"
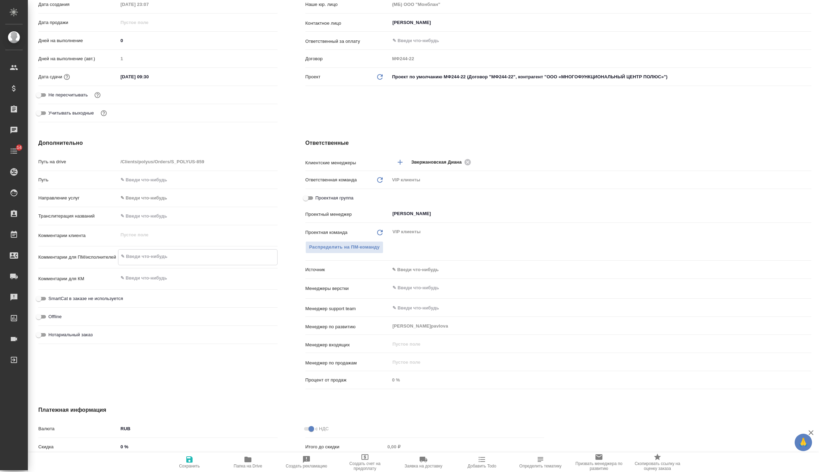
type textarea "x"
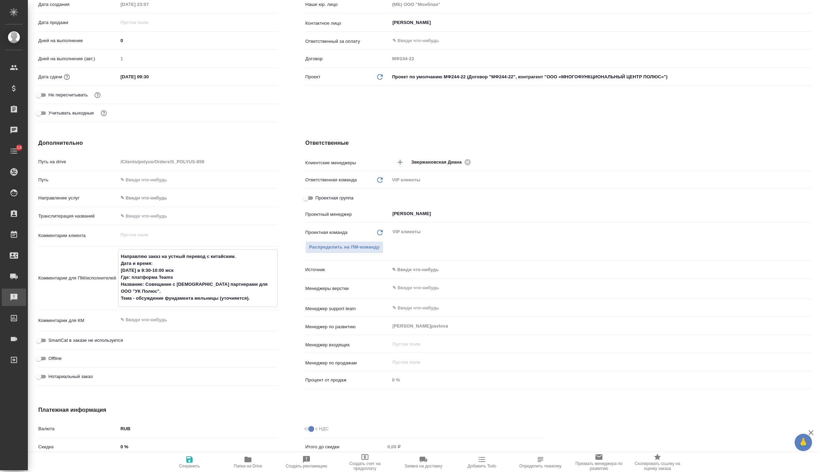
type textarea "x"
type textarea "Направляю заказ на устный перевод с китайским. Дата и время: Завтра в 9:30-10:0…"
type textarea "x"
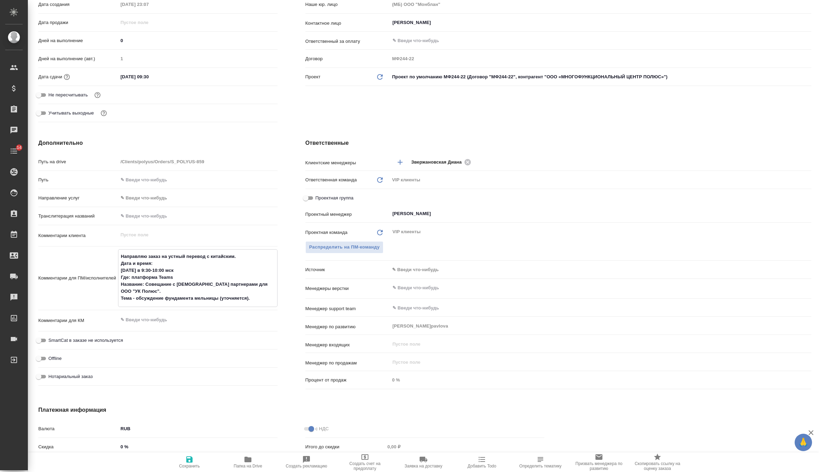
click at [262, 295] on textarea "Направляю заказ на устный перевод с китайским. Дата и время: Завтра в 9:30-10:0…" at bounding box center [197, 278] width 159 height 54
type textarea "Направляю заказ на устный перевод с китайским. Дата и время: Завтра в 9:30-10:0…"
type textarea "x"
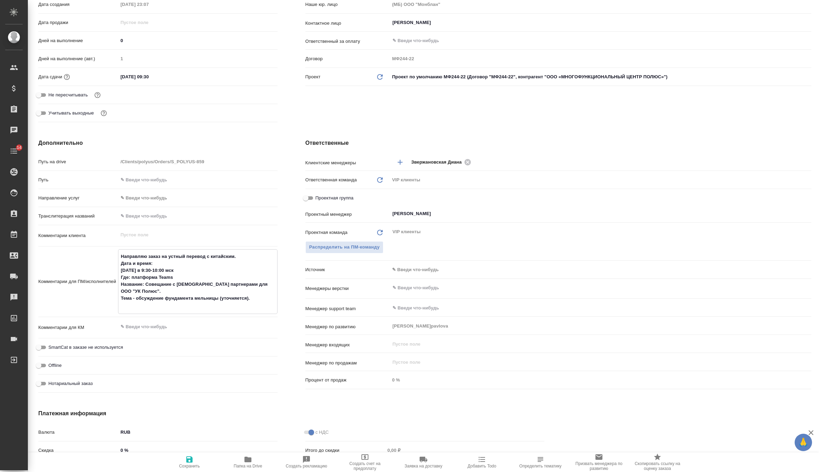
paste textarea "Ссылка для подключения: https://teams.live.com/meet/9326555246642?p=CcRrpy7B7Bs…"
type textarea "x"
type textarea "Направляю заказ на устный перевод с китайским. Дата и время: Завтра в 9:30-10:0…"
type textarea "x"
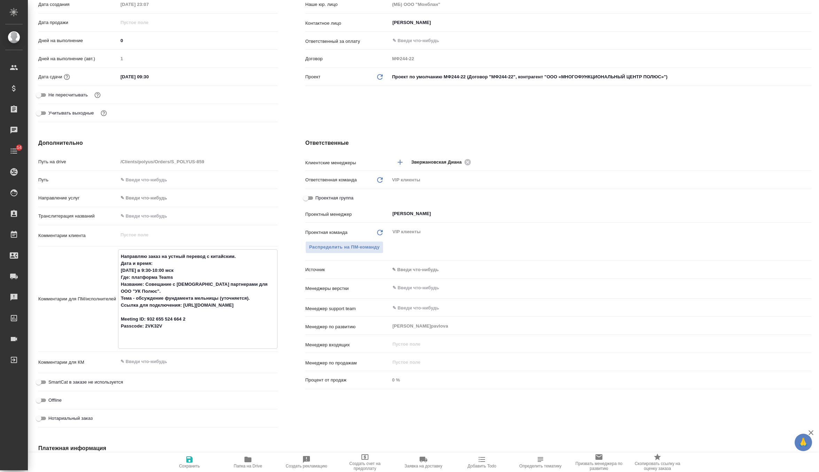
type textarea "Направляю заказ на устный перевод с китайским. Дата и время: Завтра в 9:30-10:0…"
type textarea "x"
type textarea "Направляю заказ на устный перевод с китайским. Дата и время: Завтра в 9:30-10:0…"
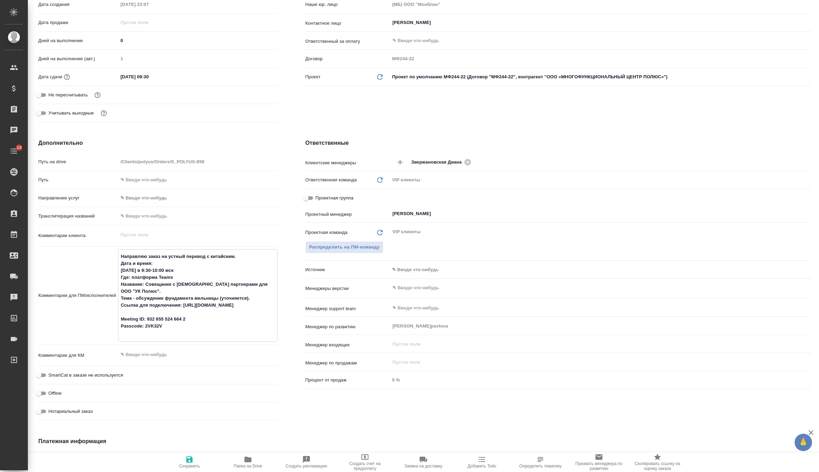
type textarea "x"
click at [185, 462] on icon "button" at bounding box center [189, 459] width 8 height 8
type textarea "x"
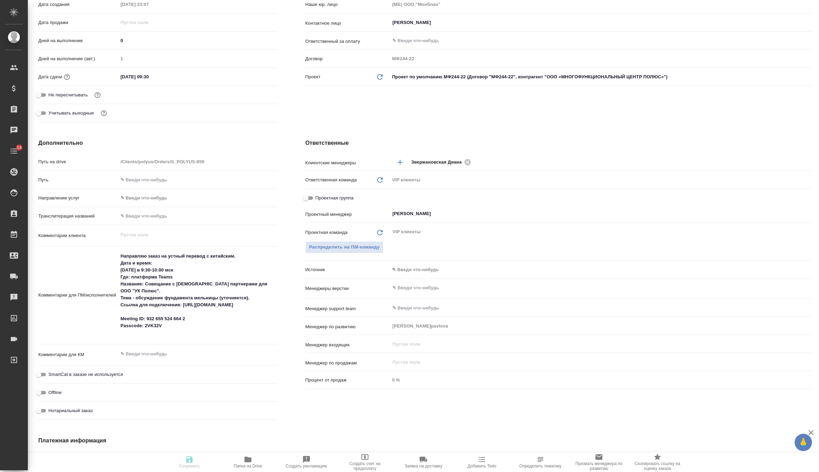
type textarea "x"
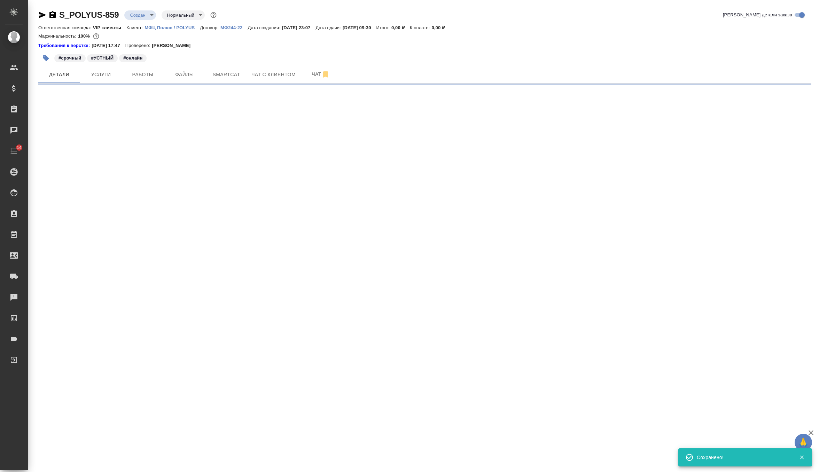
scroll to position [0, 0]
select select "RU"
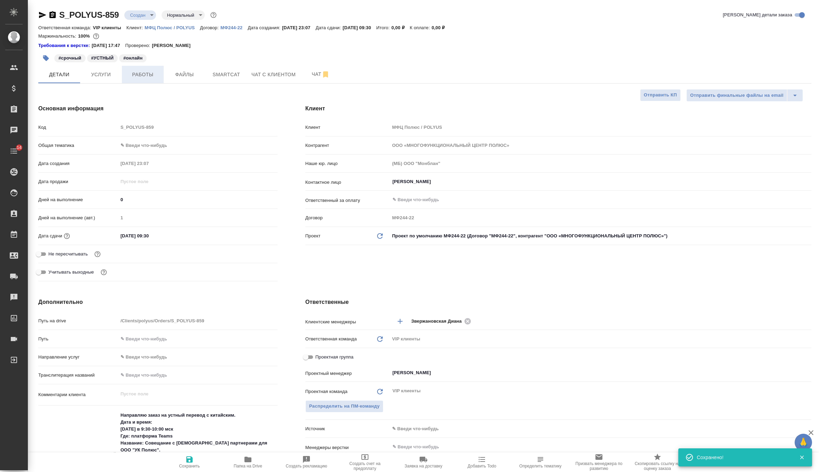
type textarea "x"
click at [93, 73] on span "Услуги" at bounding box center [100, 74] width 33 height 9
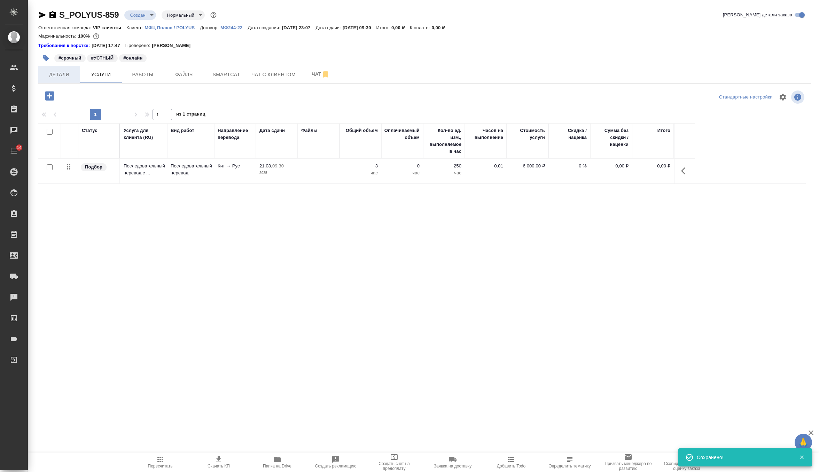
click at [52, 73] on span "Детали" at bounding box center [58, 74] width 33 height 9
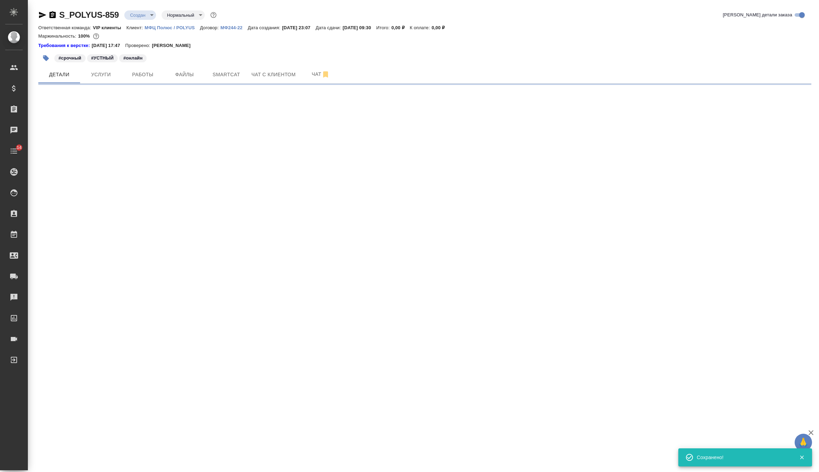
select select "RU"
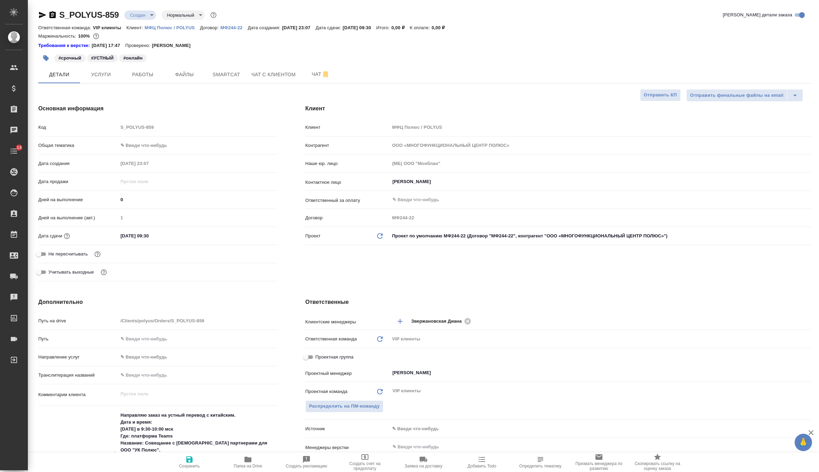
type textarea "x"
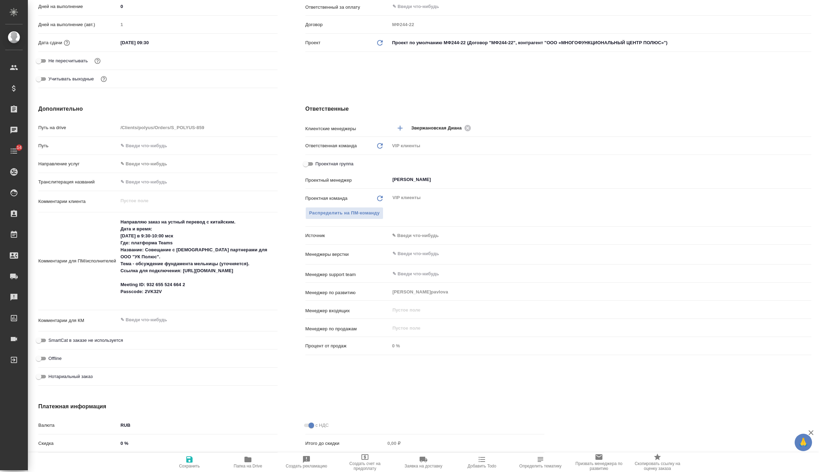
scroll to position [233, 0]
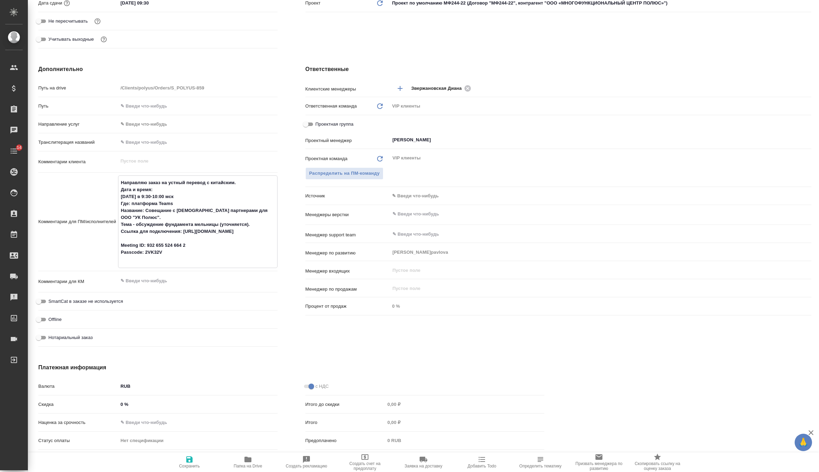
drag, startPoint x: 144, startPoint y: 209, endPoint x: 163, endPoint y: 219, distance: 21.0
click at [163, 219] on textarea "Направляю заказ на устный перевод с китайским. Дата и время: Завтра в 9:30-10:0…" at bounding box center [197, 221] width 159 height 88
type textarea "x"
click at [190, 456] on icon "button" at bounding box center [189, 459] width 8 height 8
type textarea "x"
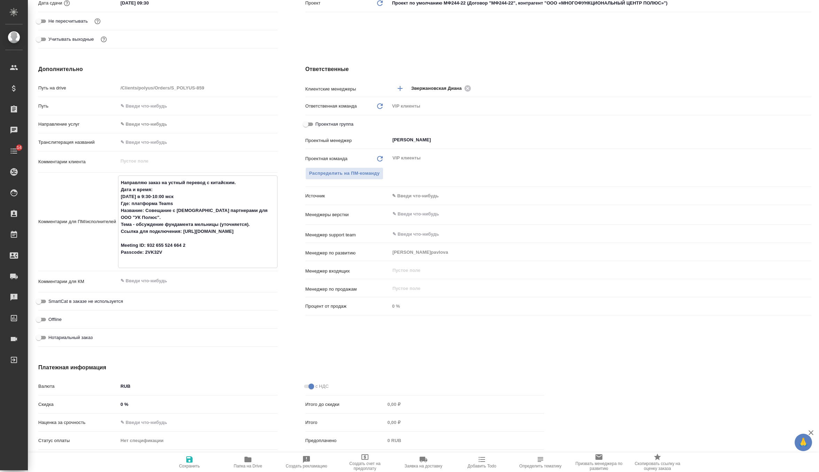
type textarea "x"
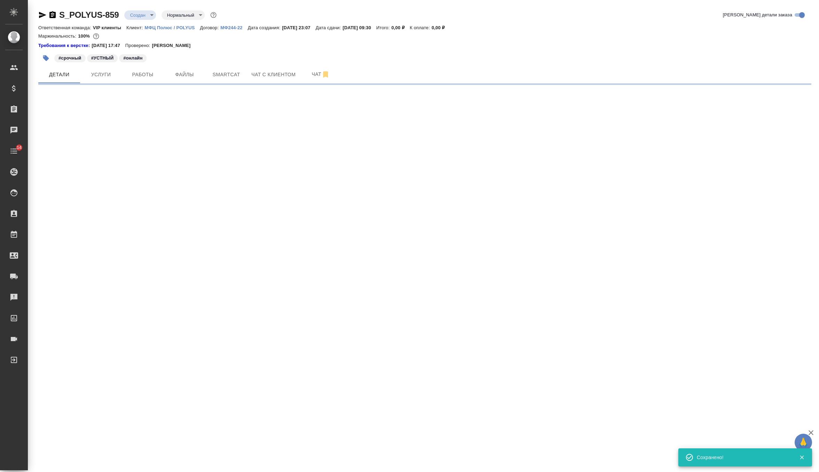
scroll to position [0, 0]
select select "RU"
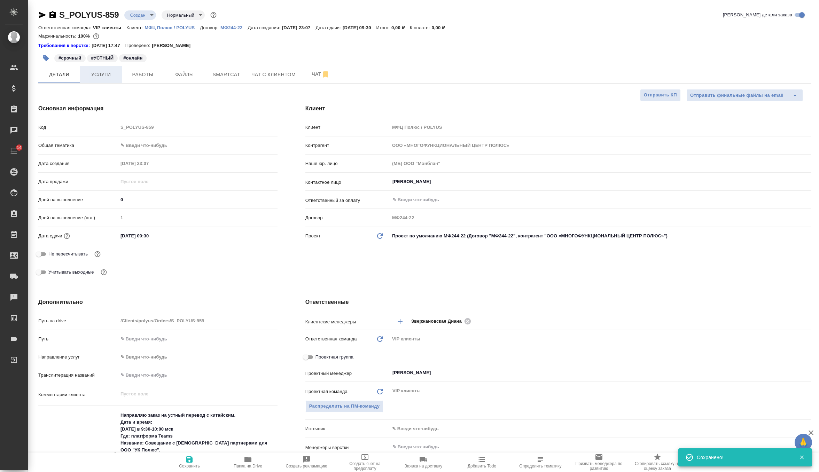
type textarea "x"
click at [106, 74] on span "Услуги" at bounding box center [100, 74] width 33 height 9
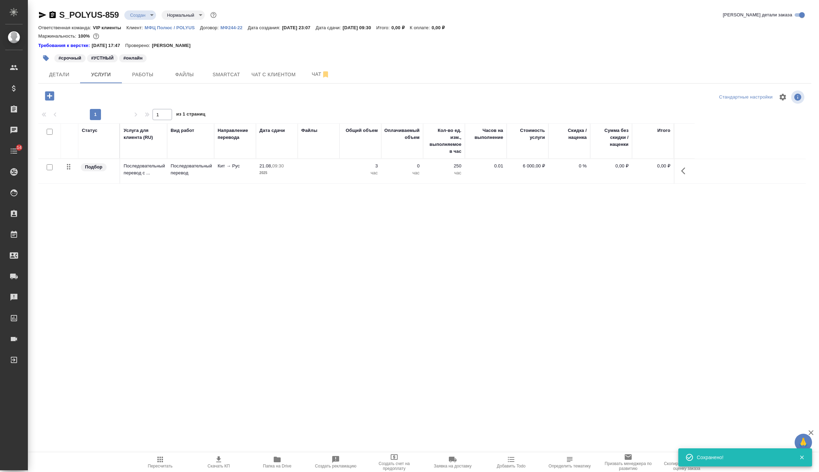
click at [183, 170] on p "Последовательный перевод" at bounding box center [191, 170] width 40 height 14
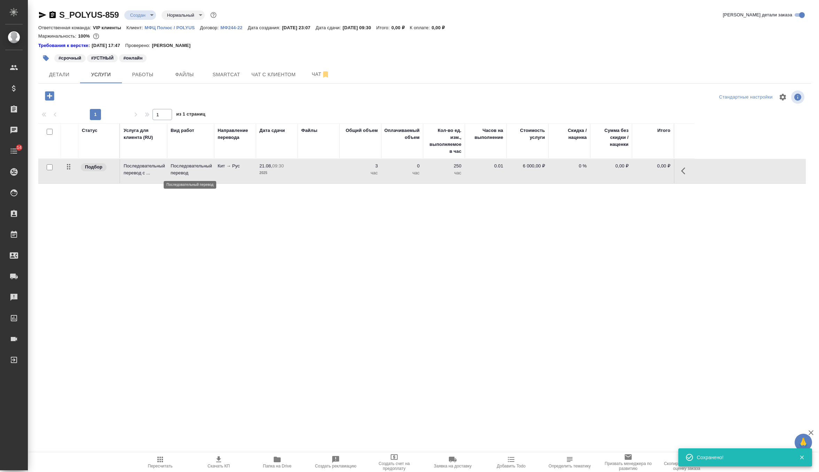
click at [183, 170] on p "Последовательный перевод" at bounding box center [191, 170] width 40 height 14
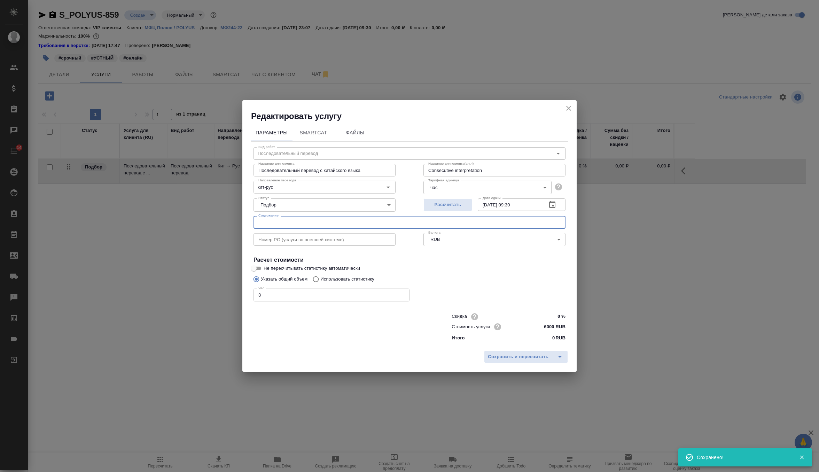
click at [279, 217] on input "text" at bounding box center [409, 222] width 312 height 13
paste input "Совещание с китайскими партнерами для ООО "УК Полюс"."
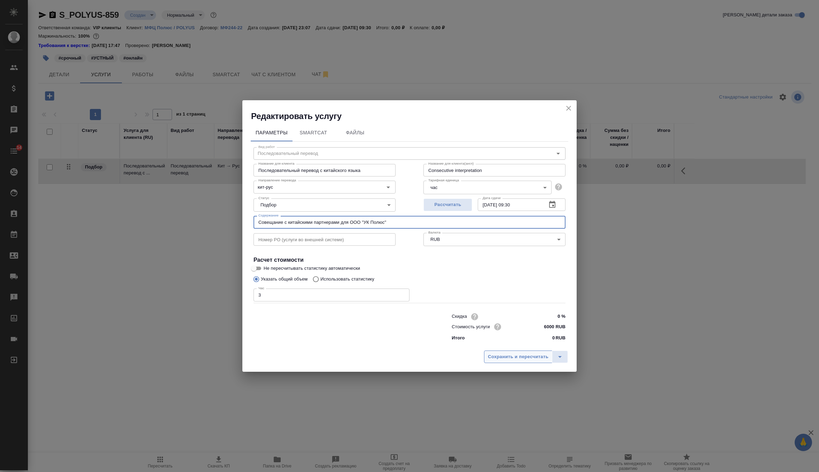
type input "Совещание с китайскими партнерами для ООО "УК Полюс""
click at [528, 360] on span "Сохранить и пересчитать" at bounding box center [518, 357] width 61 height 8
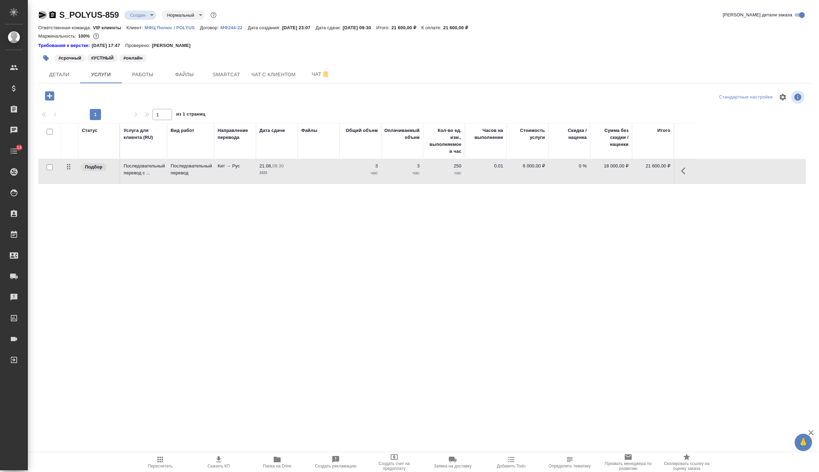
click at [44, 18] on icon "button" at bounding box center [42, 15] width 8 height 8
click at [72, 85] on div "S_POLYUS-859 Создан new Нормальный normal Кратко детали заказа Ответственная ко…" at bounding box center [424, 145] width 780 height 291
click at [63, 74] on span "Детали" at bounding box center [58, 74] width 33 height 9
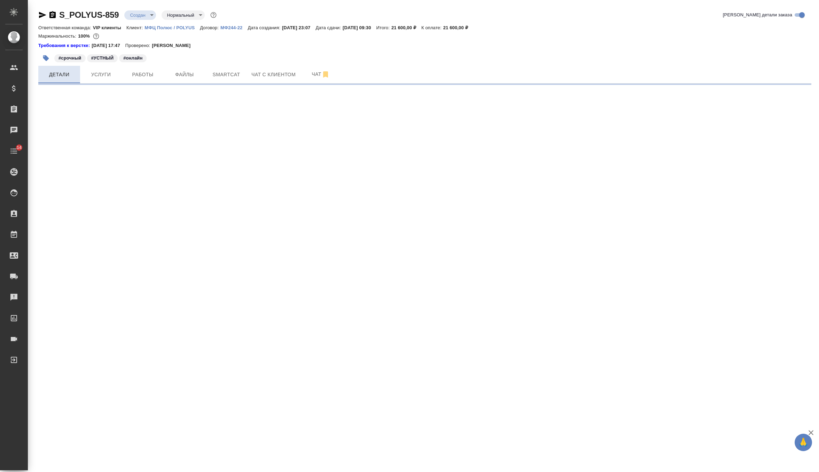
select select "RU"
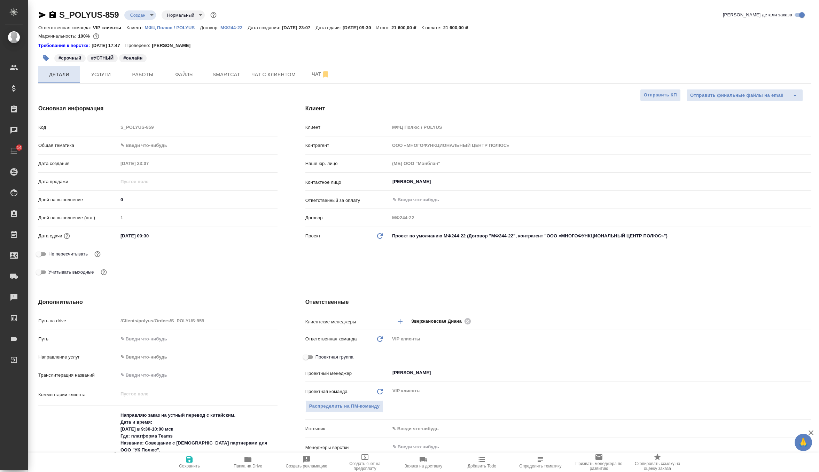
type textarea "x"
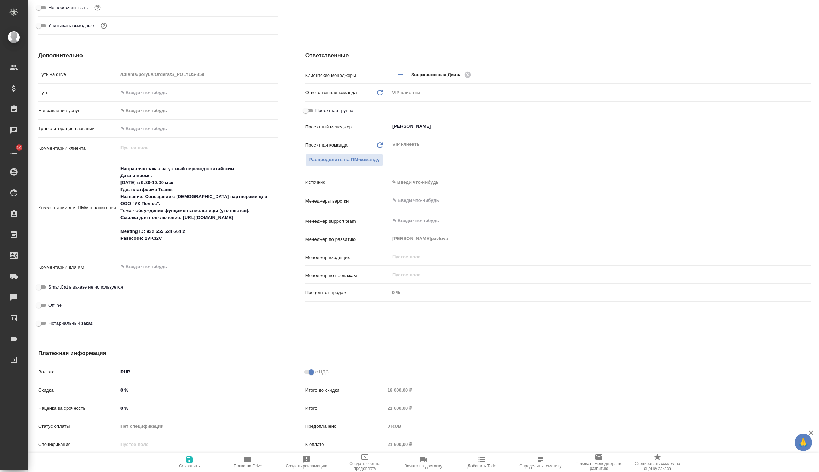
scroll to position [266, 0]
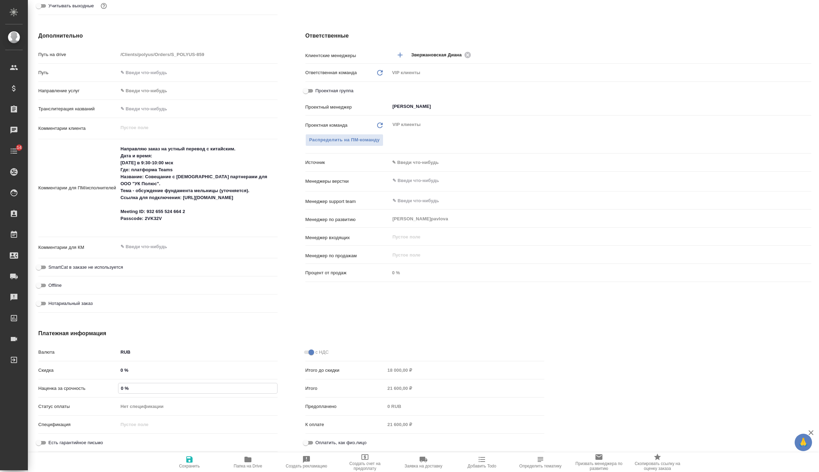
click at [135, 389] on input "0 %" at bounding box center [197, 388] width 159 height 10
type textarea "x"
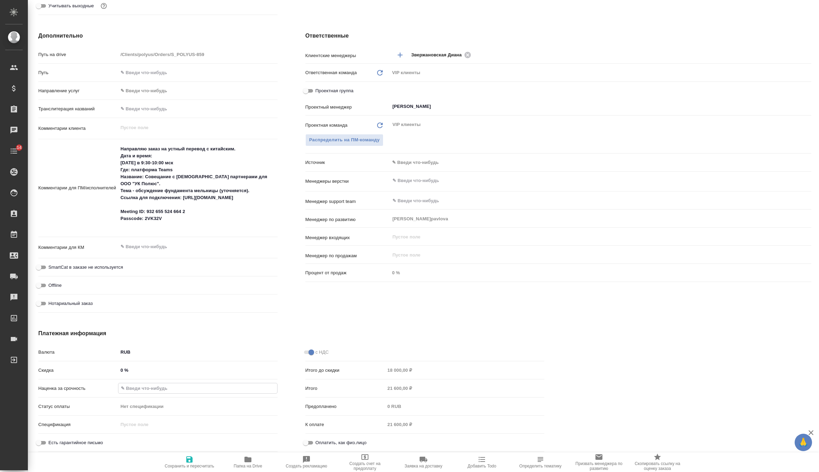
type textarea "x"
type input "10 %"
type textarea "x"
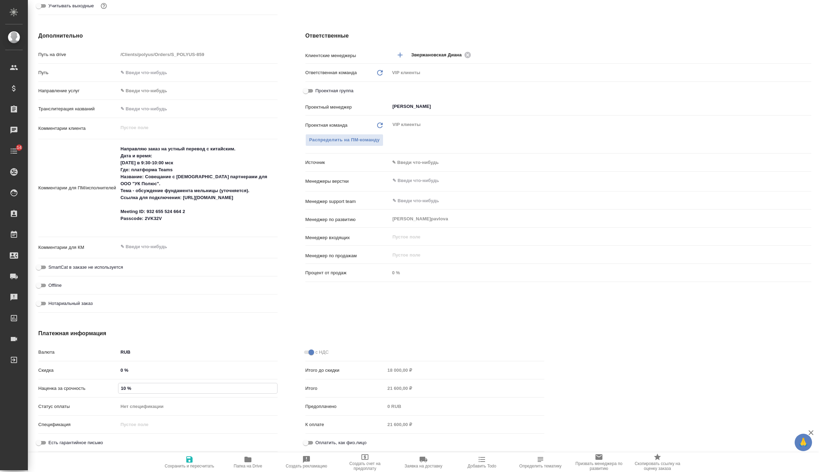
type textarea "x"
type input "100 %"
type textarea "x"
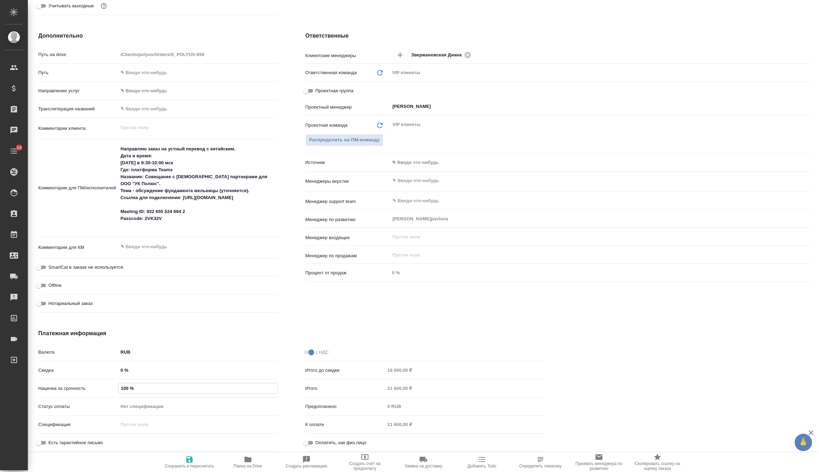
type input "100 %"
click at [177, 457] on span "Сохранить и пересчитать" at bounding box center [189, 461] width 50 height 13
type textarea "x"
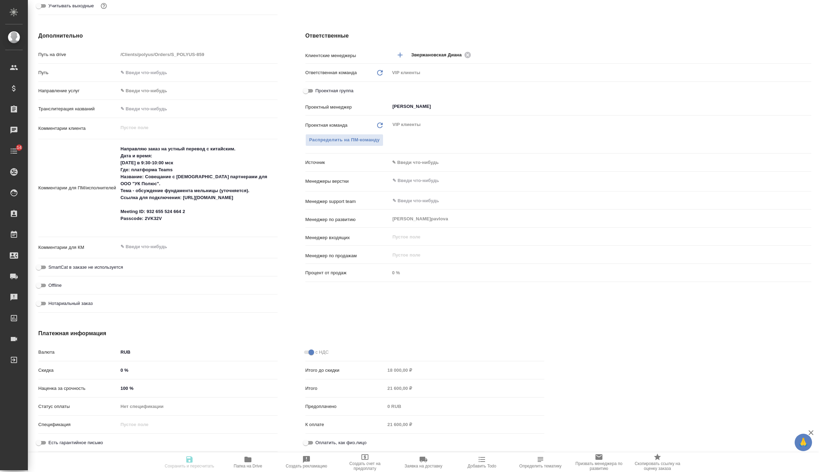
type textarea "x"
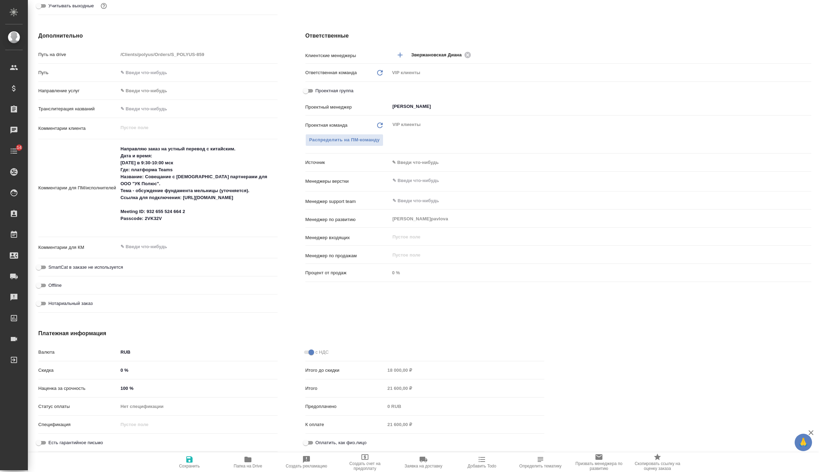
type textarea "x"
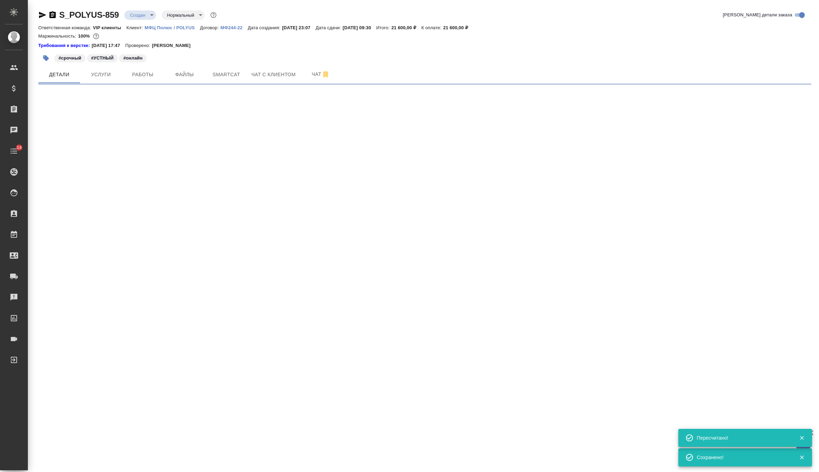
scroll to position [0, 0]
select select "RU"
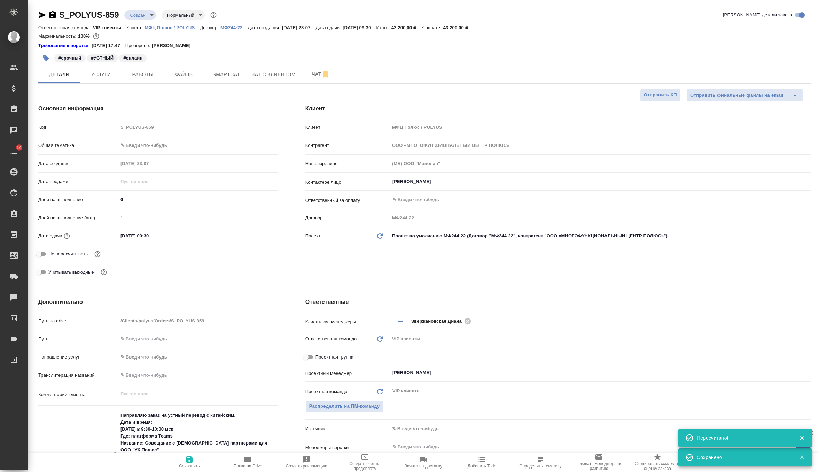
type textarea "x"
click at [109, 77] on span "Услуги" at bounding box center [100, 74] width 33 height 9
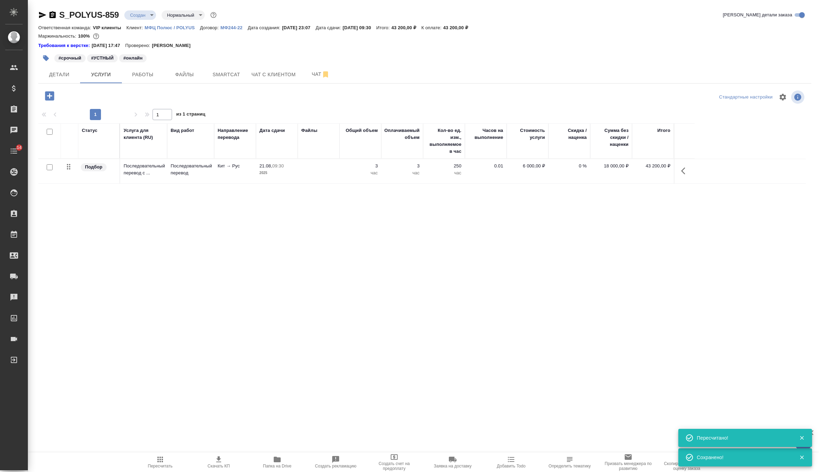
click at [222, 467] on span "Скачать КП" at bounding box center [218, 466] width 22 height 5
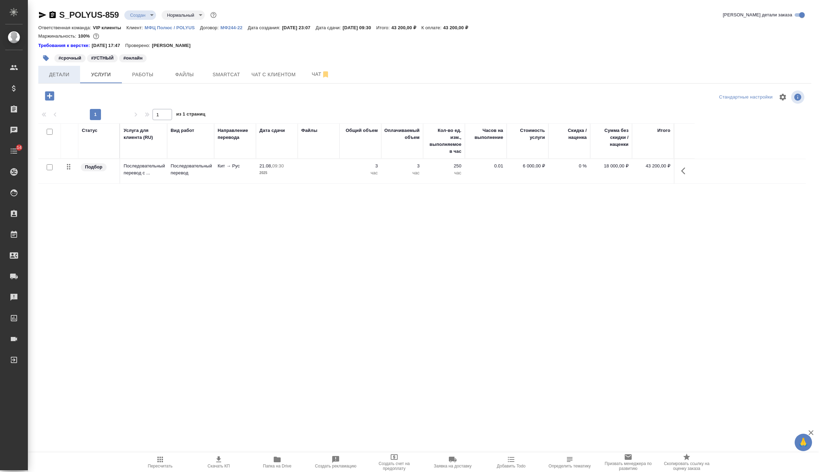
click at [62, 67] on button "Детали" at bounding box center [59, 74] width 42 height 17
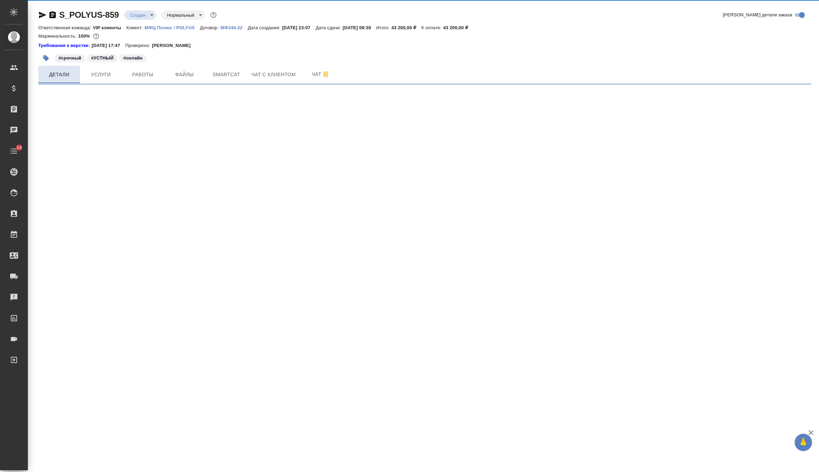
select select "RU"
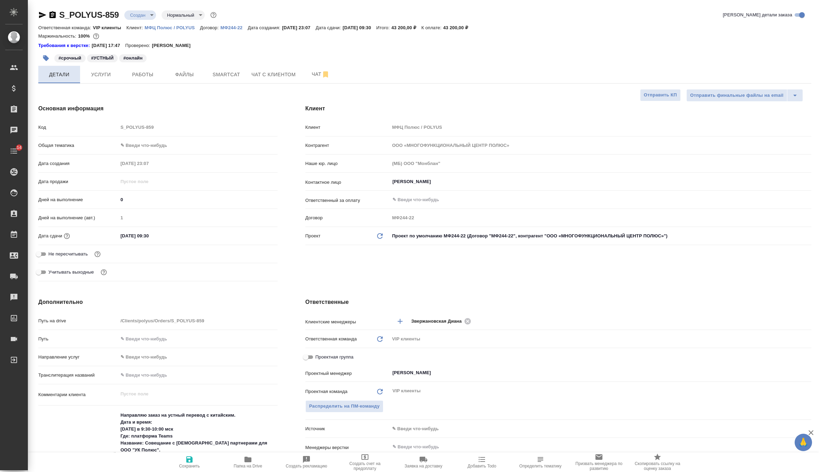
type textarea "x"
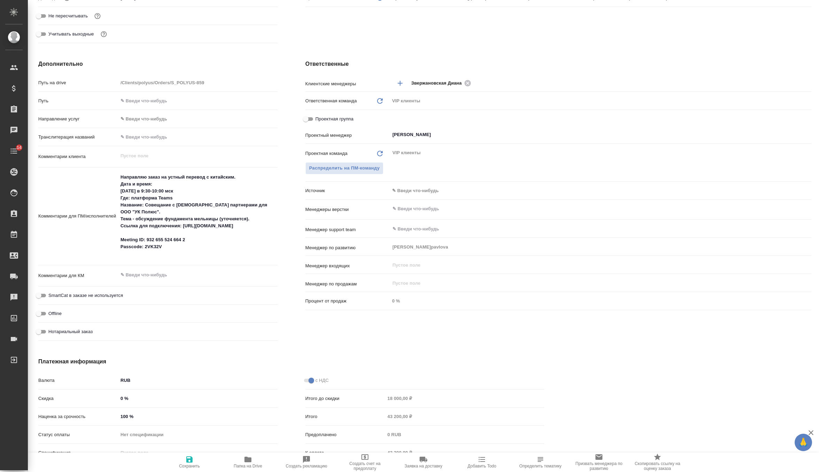
scroll to position [266, 0]
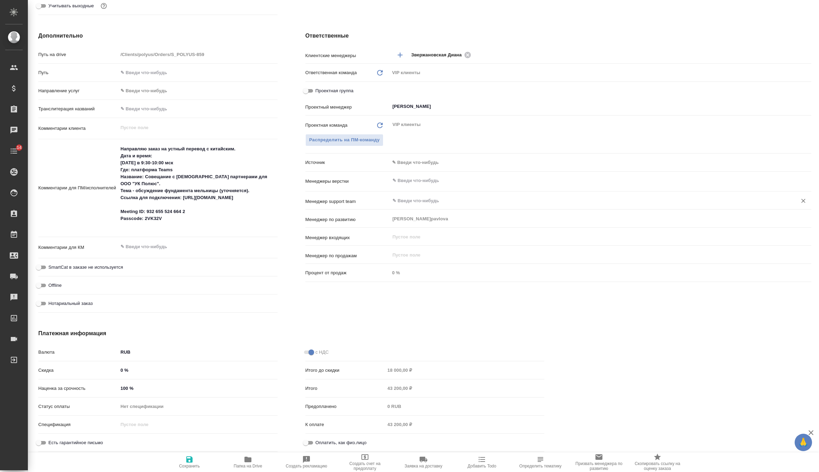
type textarea "x"
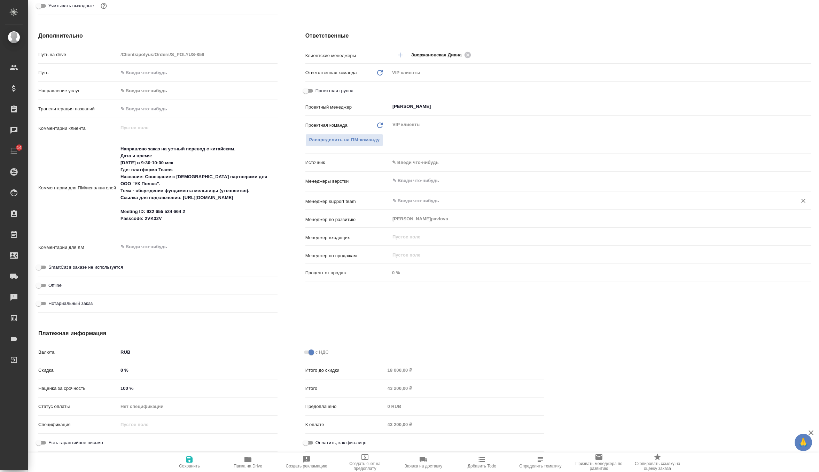
type textarea "x"
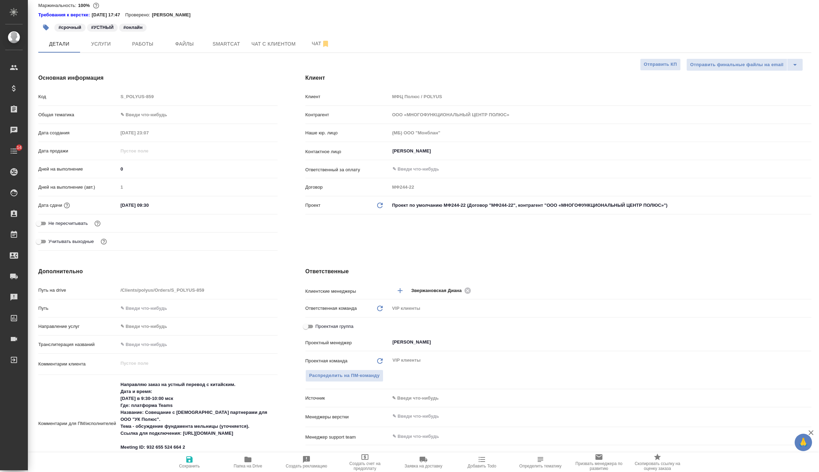
scroll to position [14, 0]
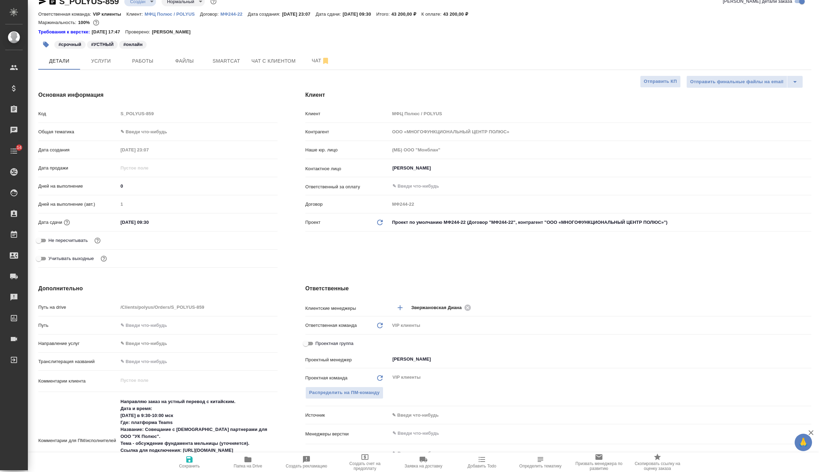
type textarea "x"
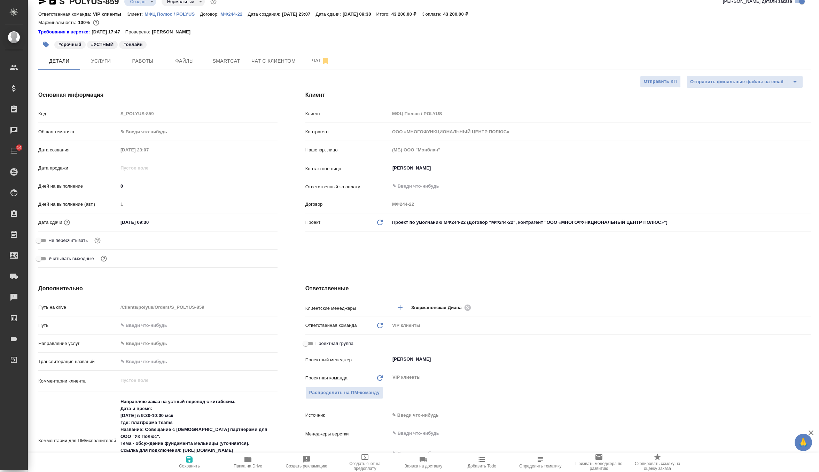
type textarea "x"
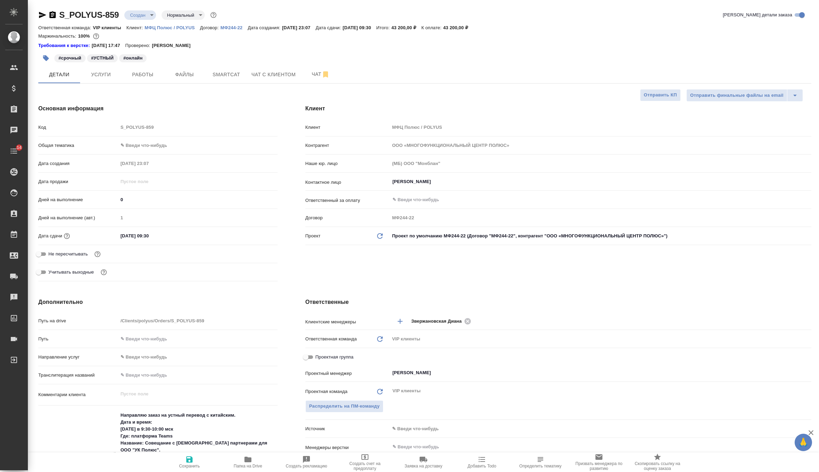
click at [147, 8] on div "S_POLYUS-859 Создан new Нормальный normal Кратко детали заказа Ответственная ко…" at bounding box center [424, 369] width 780 height 739
click at [147, 13] on body "🙏 .cls-1 fill:#fff; AWATERA Zverzhanovskaya Diana Клиенты Спецификации Заказы 0…" at bounding box center [409, 236] width 819 height 472
click at [158, 31] on li "Согласование КП" at bounding box center [156, 27] width 64 height 12
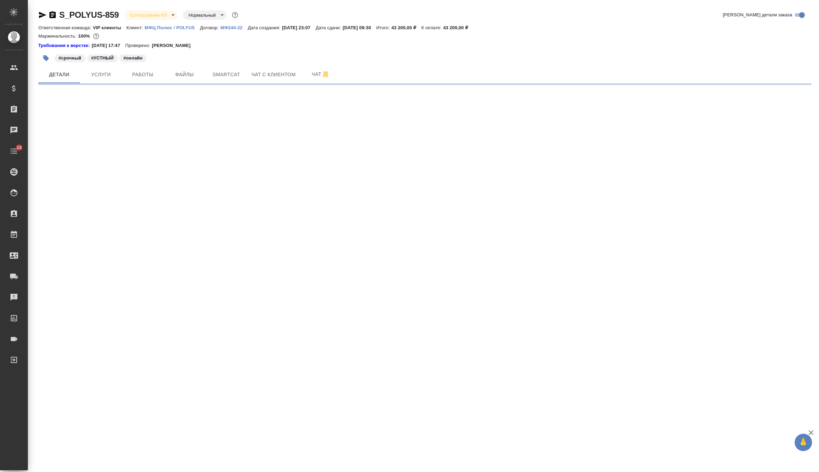
select select "RU"
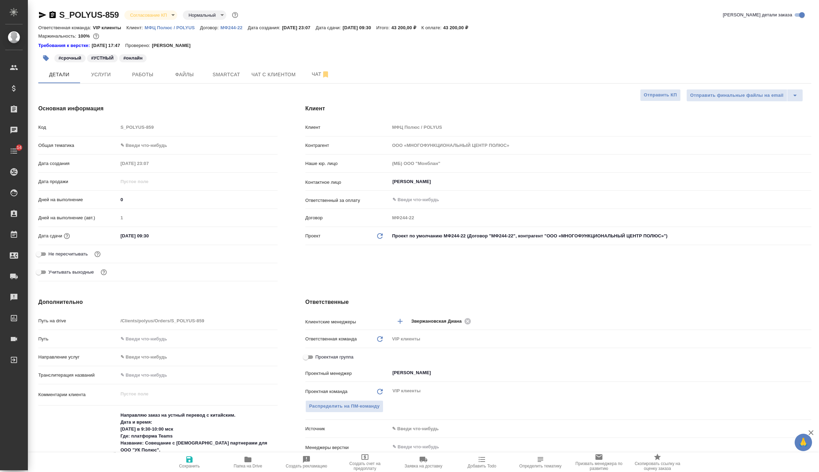
type textarea "x"
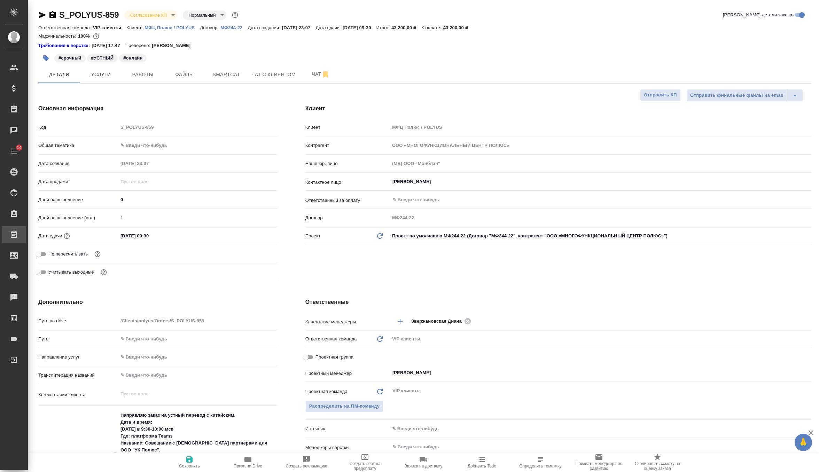
type textarea "x"
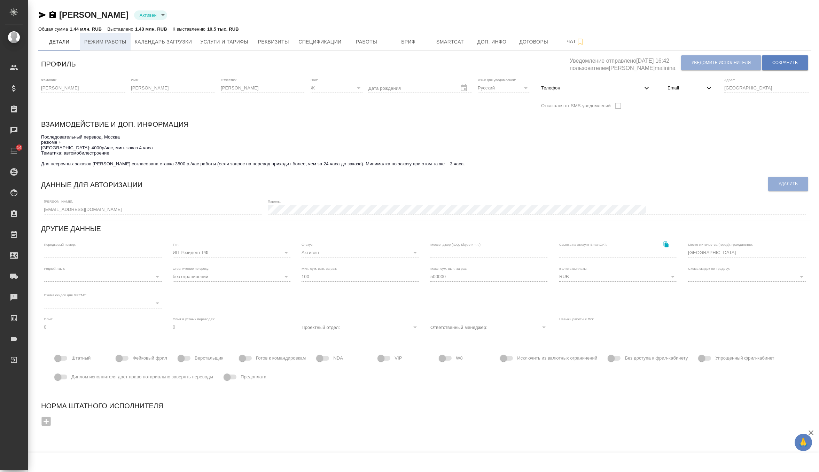
click at [116, 47] on button "Режим работы" at bounding box center [105, 41] width 50 height 17
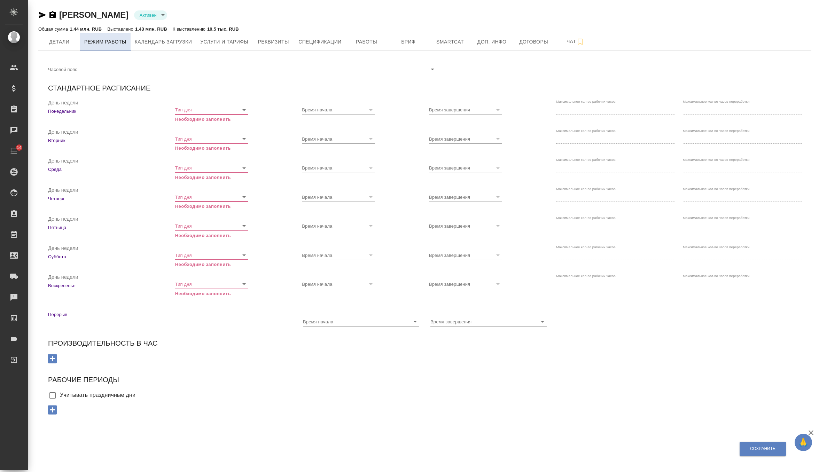
checkbox input "true"
click at [63, 45] on span "Детали" at bounding box center [58, 42] width 33 height 9
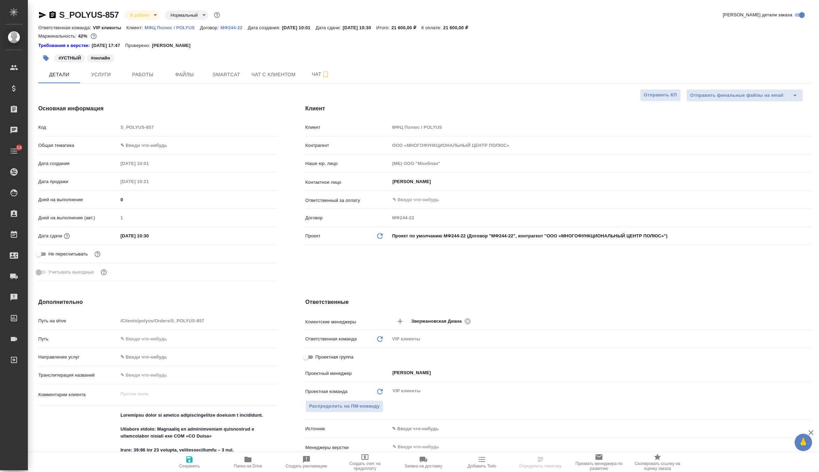
select select "RU"
click at [139, 78] on span "Работы" at bounding box center [142, 74] width 33 height 9
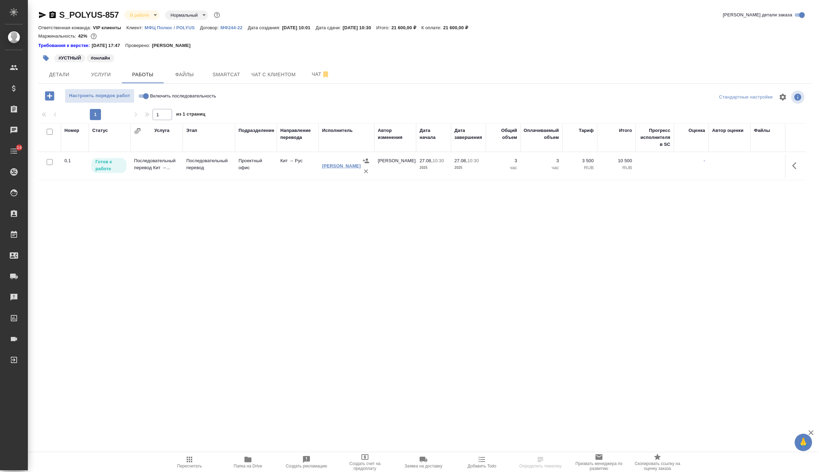
click at [332, 167] on link "[PERSON_NAME]" at bounding box center [341, 165] width 39 height 5
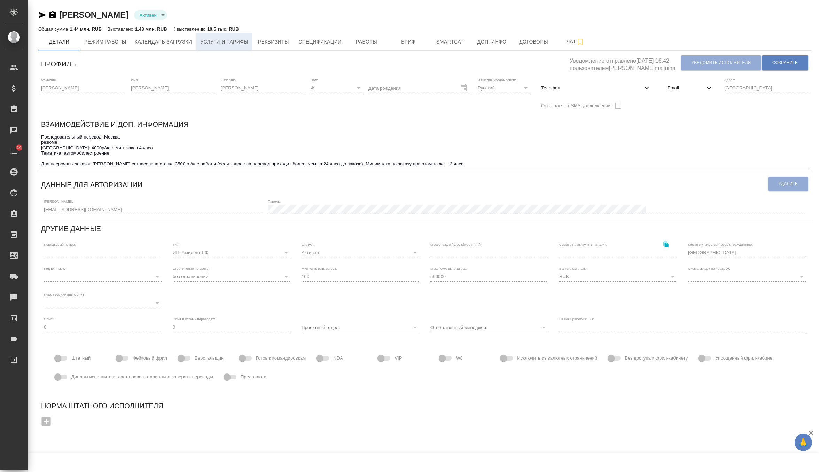
click at [215, 38] on span "Услуги и тарифы" at bounding box center [224, 42] width 48 height 9
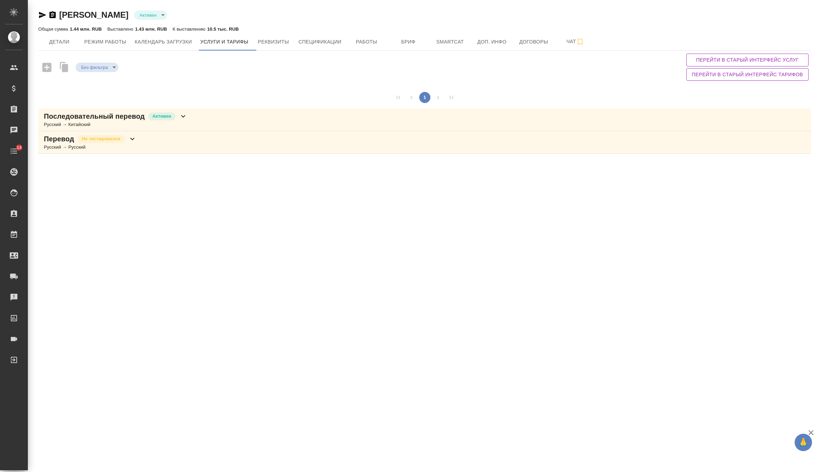
click at [171, 116] on p "Активен" at bounding box center [161, 116] width 19 height 7
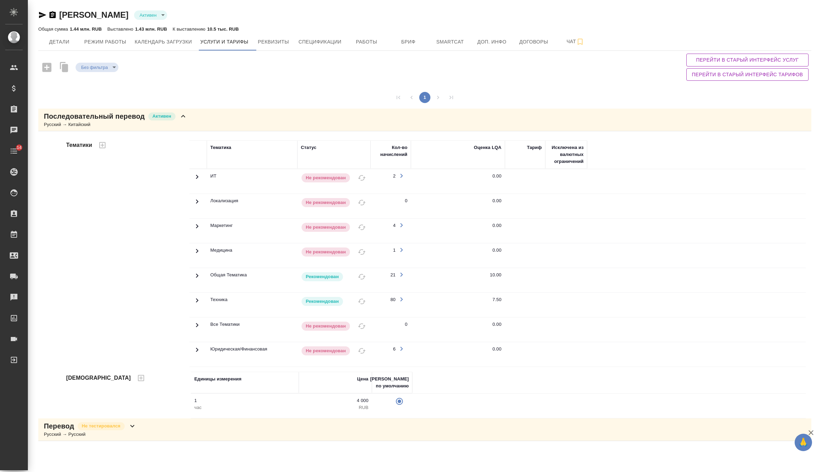
click at [145, 423] on div "Перевод Не тестировался Русский → Русский" at bounding box center [424, 429] width 773 height 23
